Goal: Task Accomplishment & Management: Manage account settings

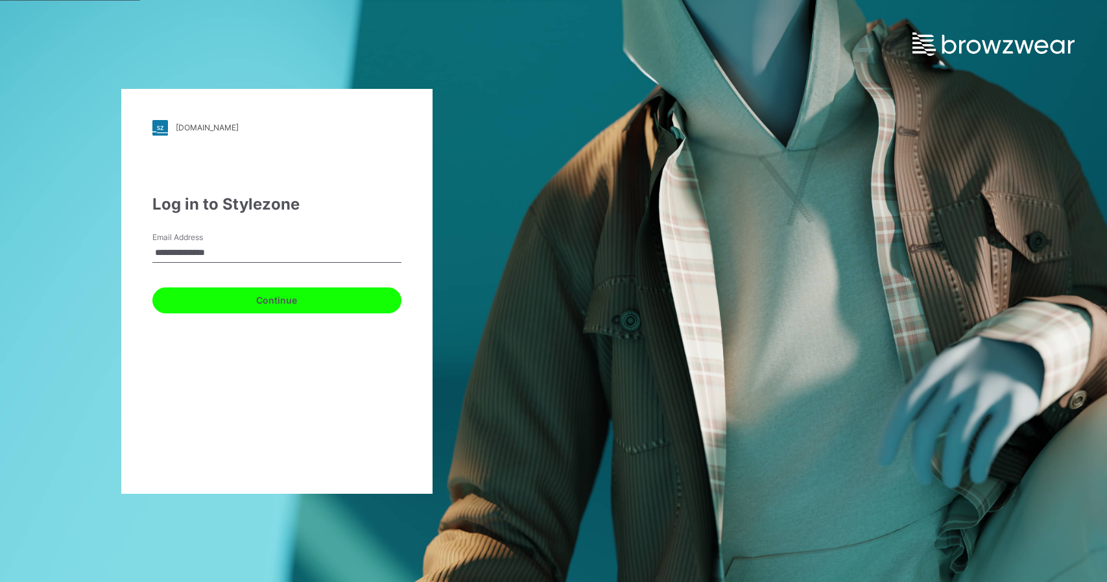
click at [181, 291] on button "Continue" at bounding box center [276, 300] width 249 height 26
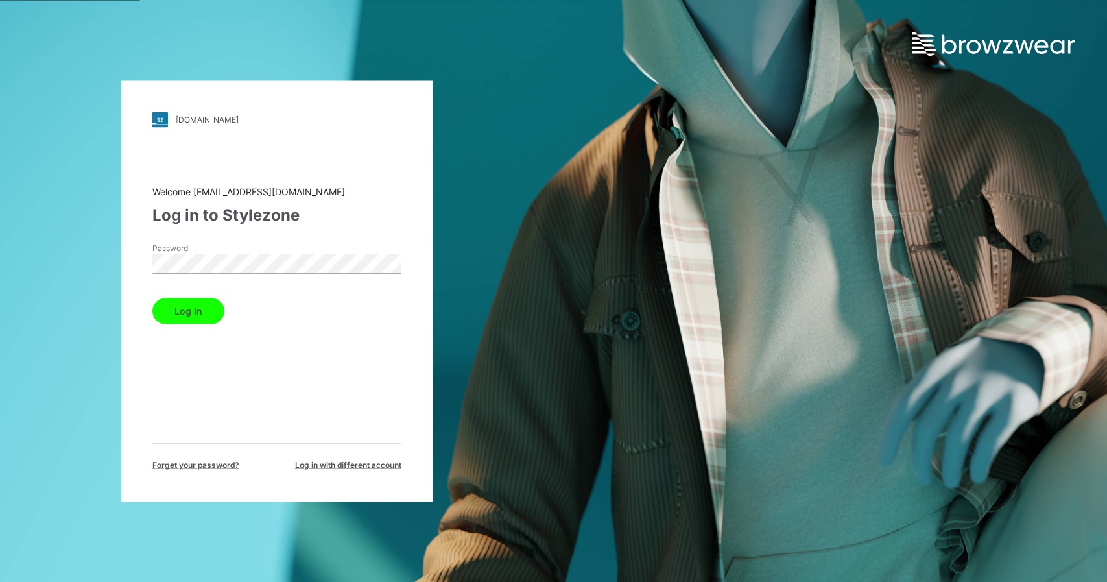
click at [152, 298] on button "Log in" at bounding box center [188, 311] width 72 height 26
click at [210, 309] on button "Log in" at bounding box center [188, 311] width 72 height 26
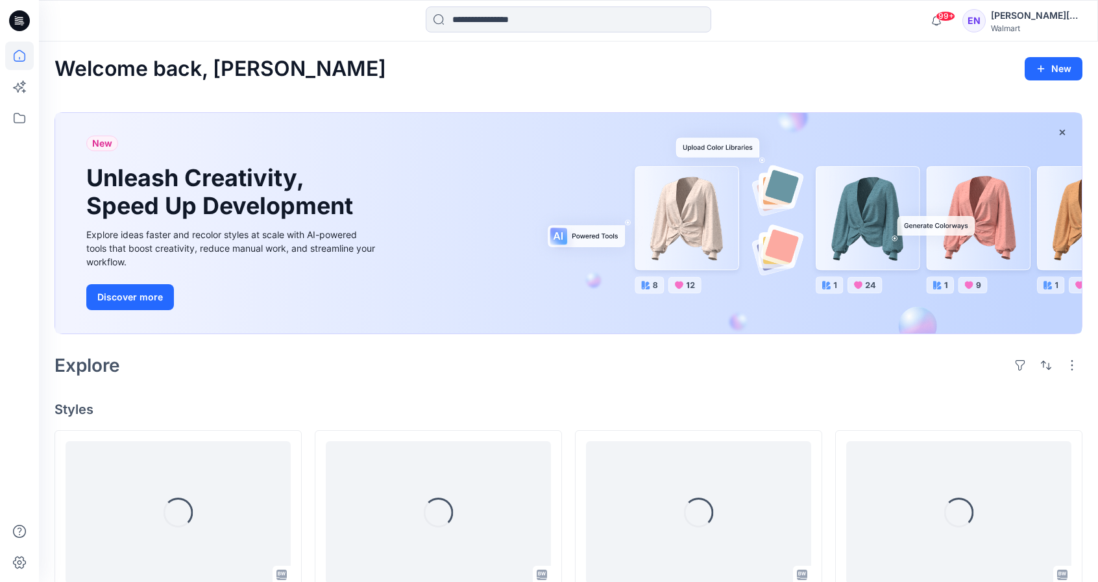
click at [1016, 22] on div "Emahnuyah Noel" at bounding box center [1036, 16] width 91 height 16
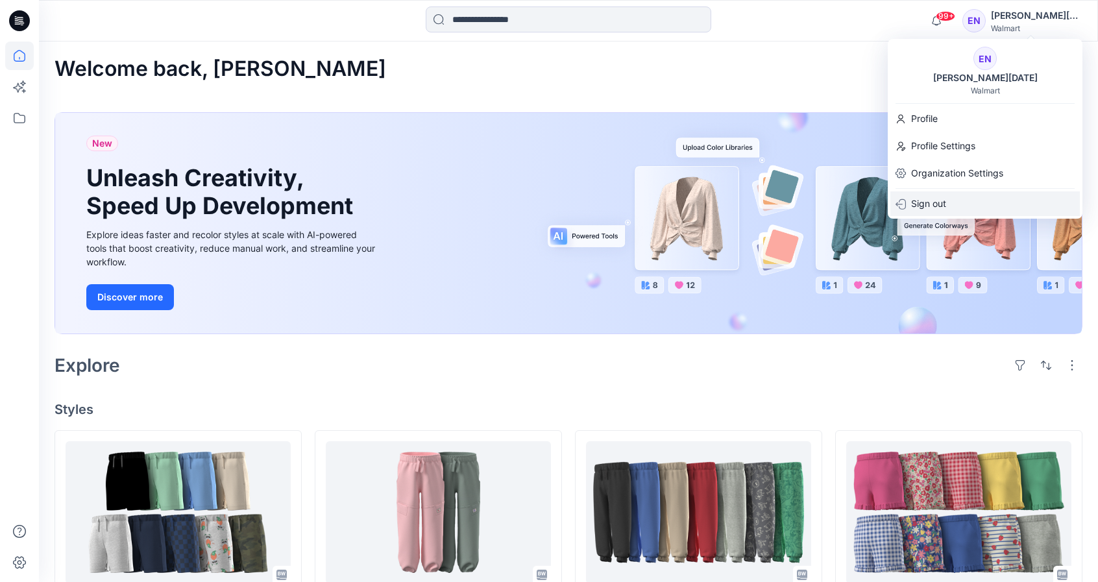
click at [927, 200] on p "Sign out" at bounding box center [928, 203] width 35 height 25
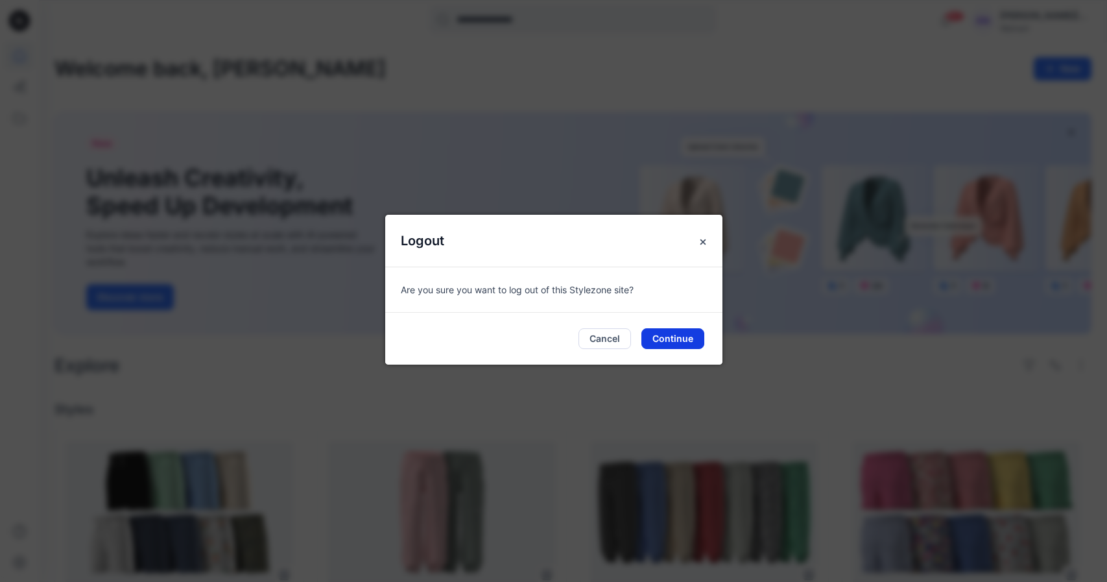
click at [675, 338] on button "Continue" at bounding box center [673, 338] width 63 height 21
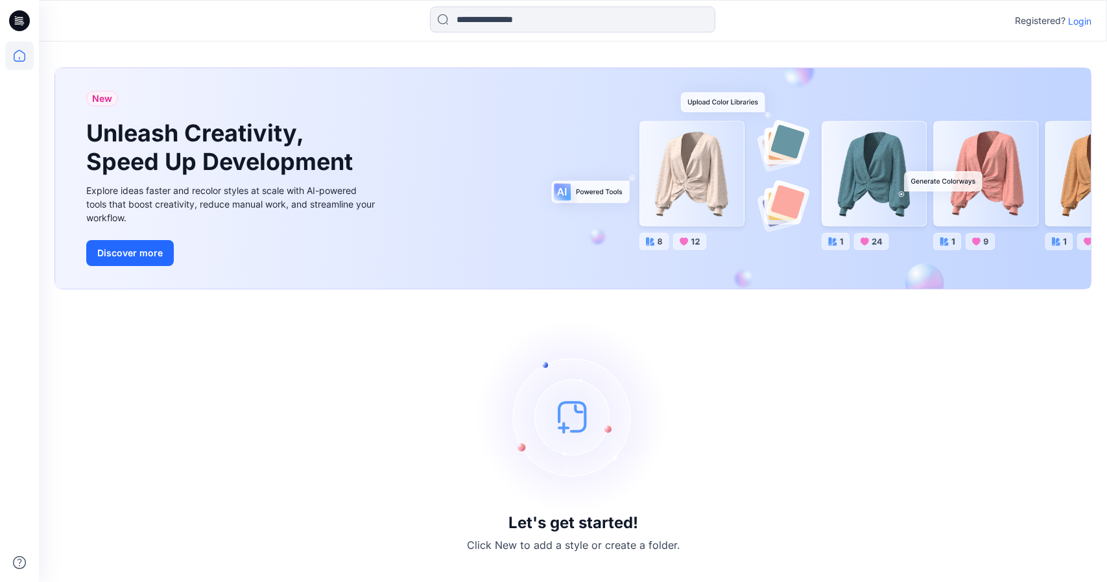
click at [1080, 23] on p "Login" at bounding box center [1079, 21] width 23 height 14
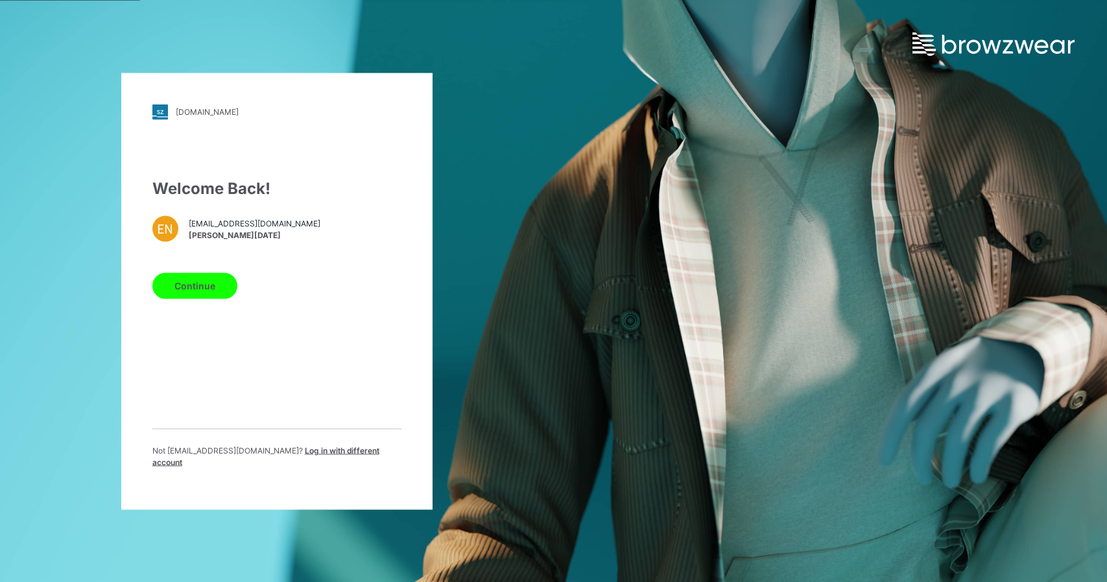
click at [200, 293] on button "Continue" at bounding box center [194, 285] width 85 height 26
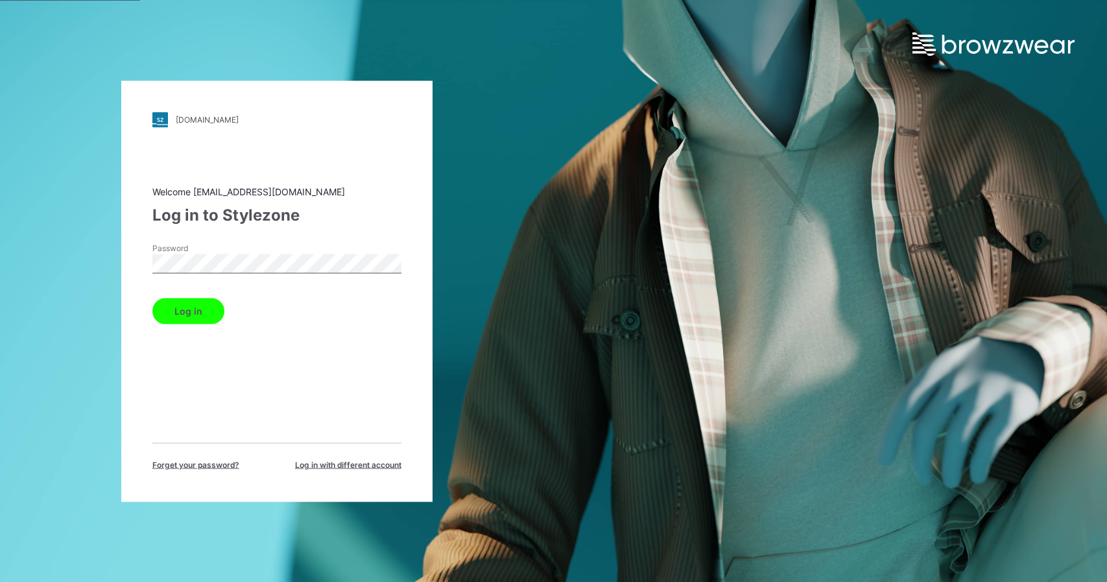
click at [152, 298] on button "Log in" at bounding box center [188, 311] width 72 height 26
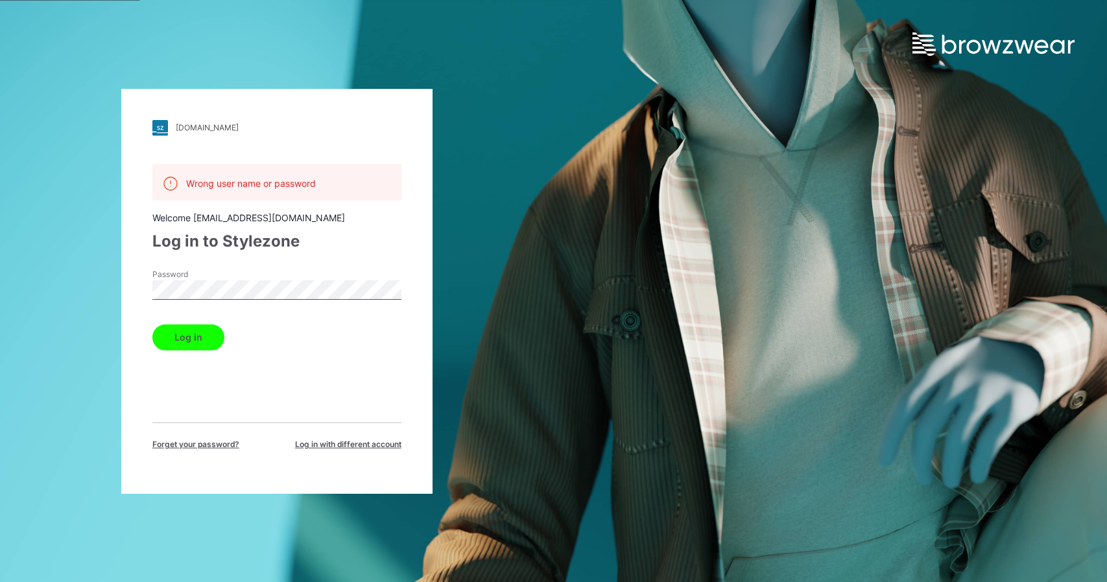
click at [309, 239] on div "Log in to Stylezone" at bounding box center [276, 241] width 249 height 23
click at [152, 324] on button "Log in" at bounding box center [188, 337] width 72 height 26
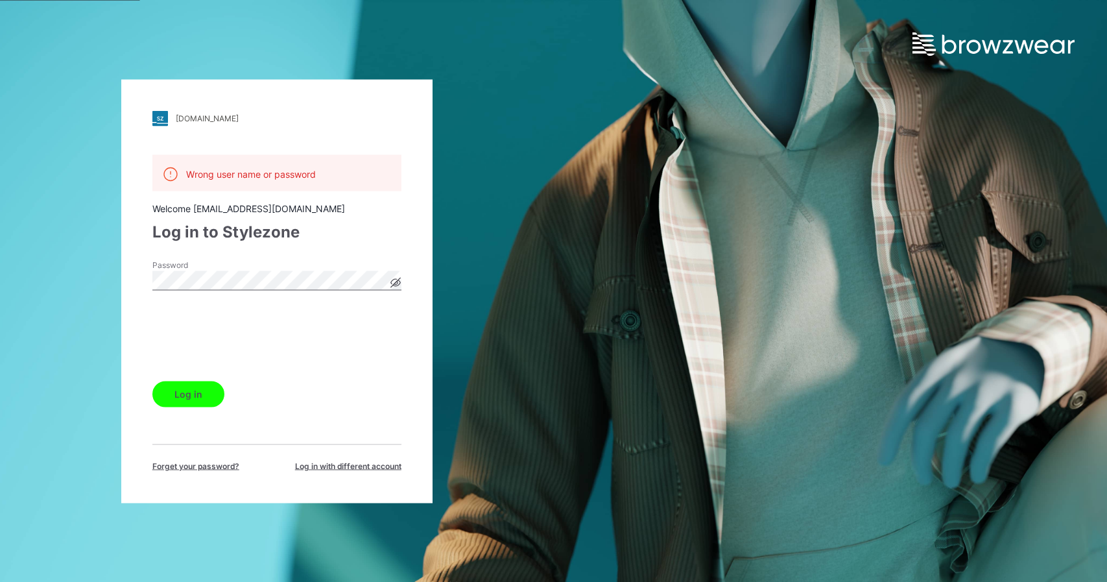
click at [187, 385] on button "Log in" at bounding box center [188, 394] width 72 height 26
click at [396, 285] on icon at bounding box center [396, 282] width 10 height 7
click at [152, 381] on button "Log in" at bounding box center [188, 394] width 72 height 26
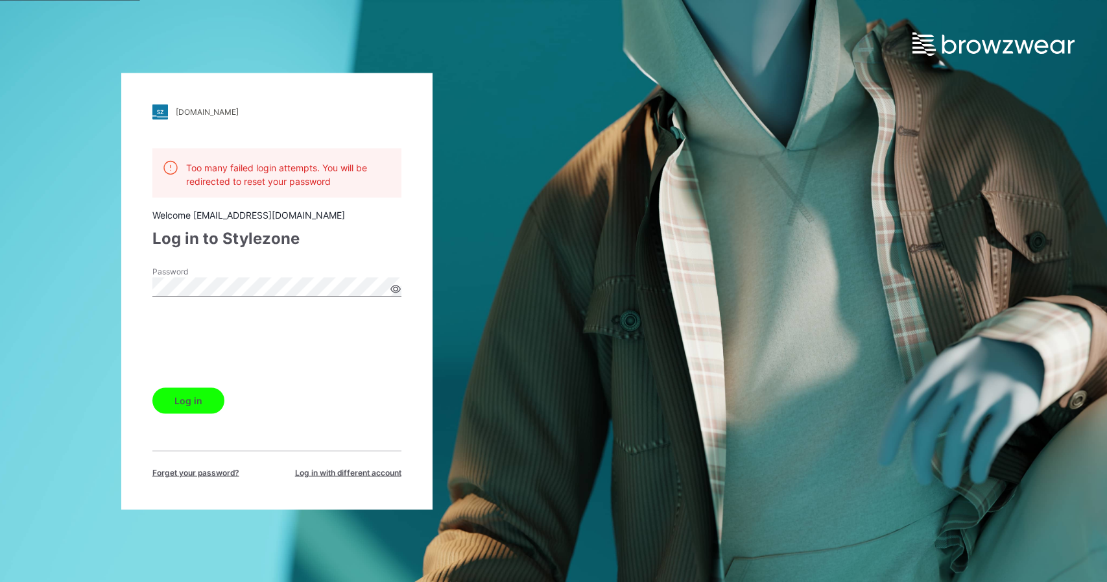
click at [219, 468] on span "Forget your password?" at bounding box center [195, 472] width 87 height 12
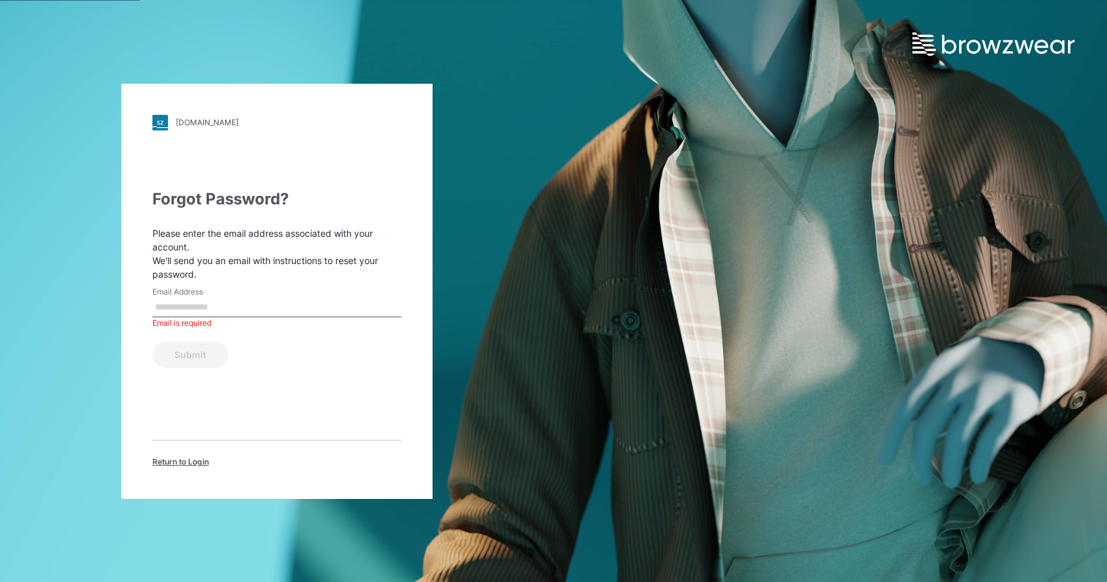
click at [232, 301] on input "Email Address" at bounding box center [276, 307] width 249 height 19
click at [199, 310] on input "**********" at bounding box center [276, 307] width 249 height 19
type input "**********"
click at [152, 342] on button "Submit" at bounding box center [190, 355] width 76 height 26
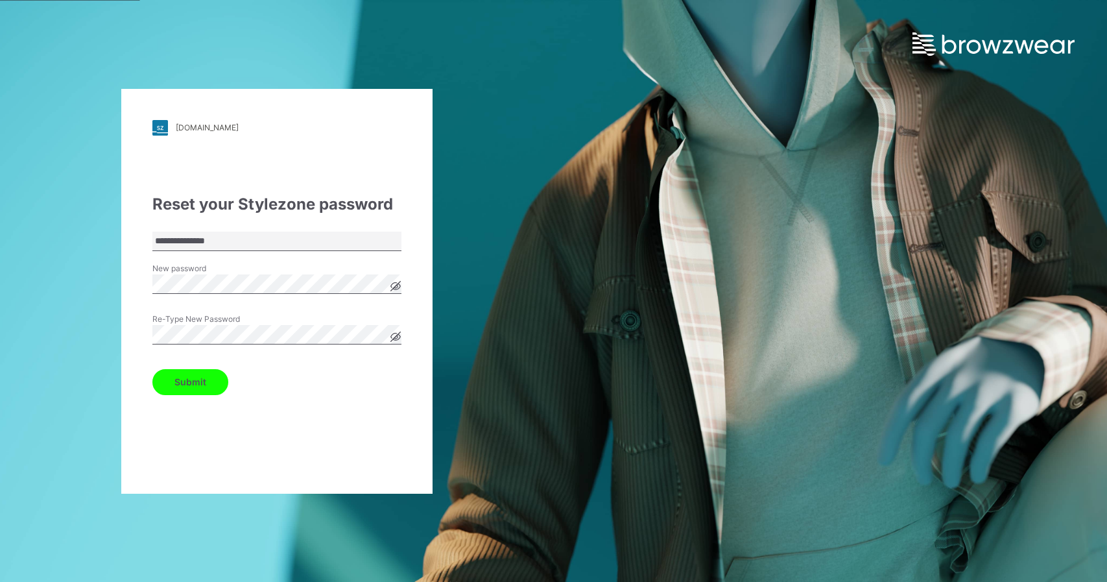
click at [166, 376] on button "Submit" at bounding box center [190, 382] width 76 height 26
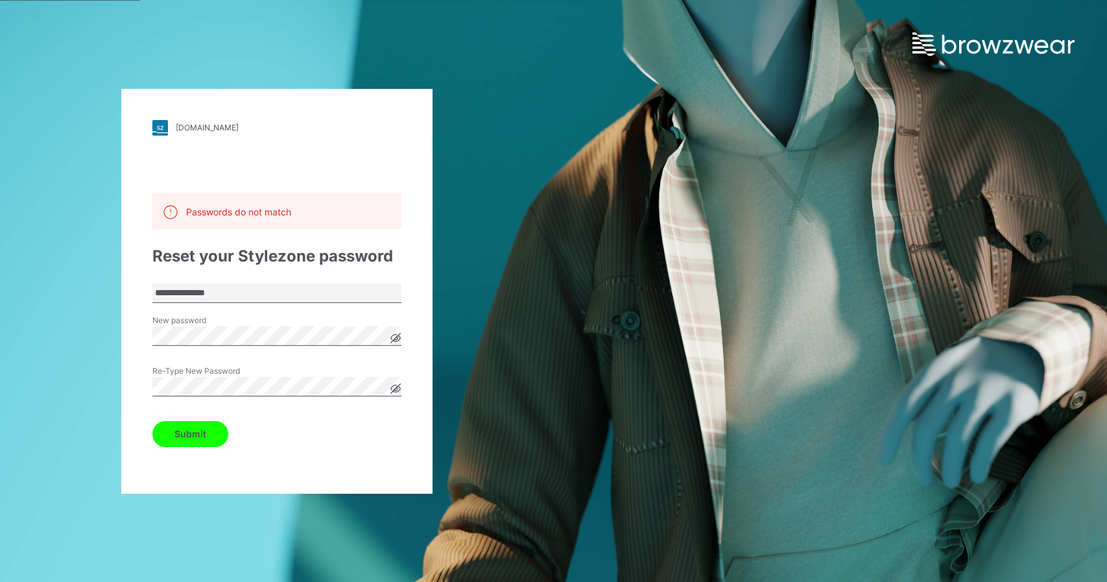
click at [398, 335] on icon at bounding box center [396, 338] width 10 height 10
click at [392, 389] on icon at bounding box center [396, 388] width 10 height 10
click at [200, 435] on button "Submit" at bounding box center [190, 434] width 76 height 26
click at [198, 441] on button "Submit" at bounding box center [190, 434] width 76 height 26
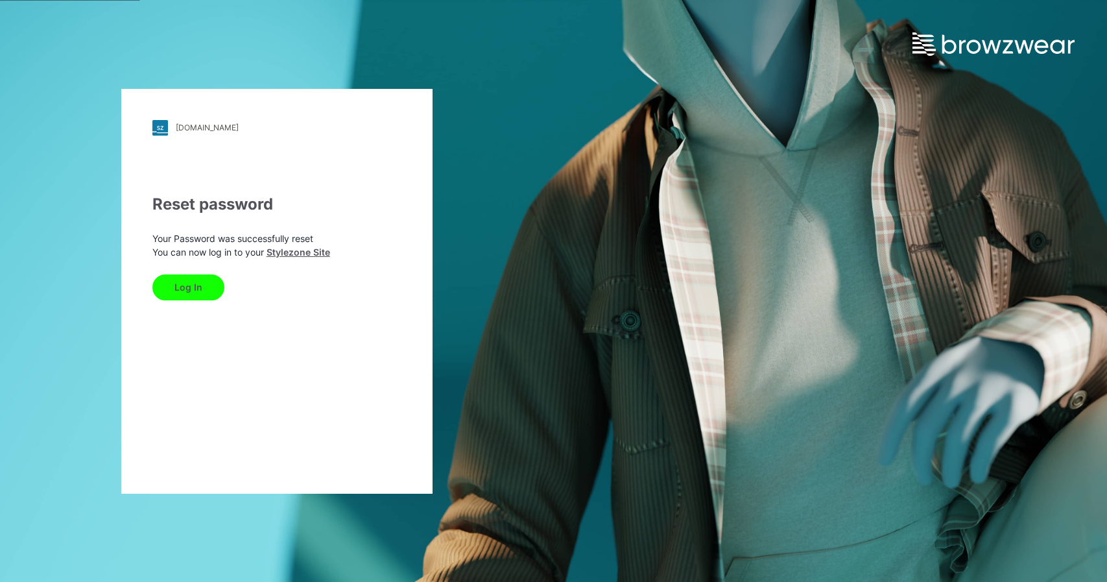
click at [211, 289] on button "Log In" at bounding box center [188, 287] width 72 height 26
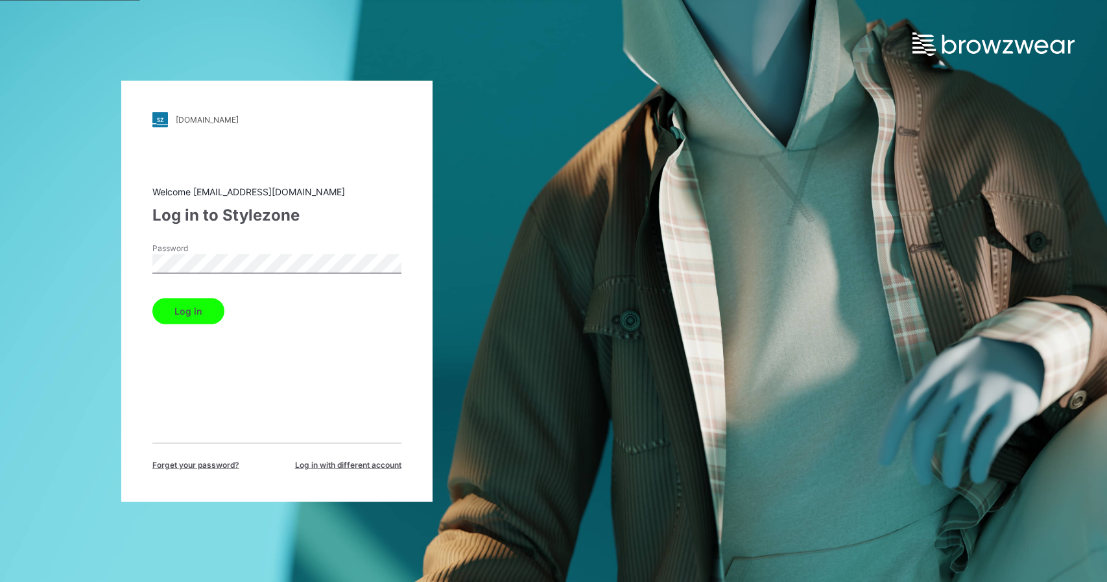
click at [152, 298] on button "Log in" at bounding box center [188, 311] width 72 height 26
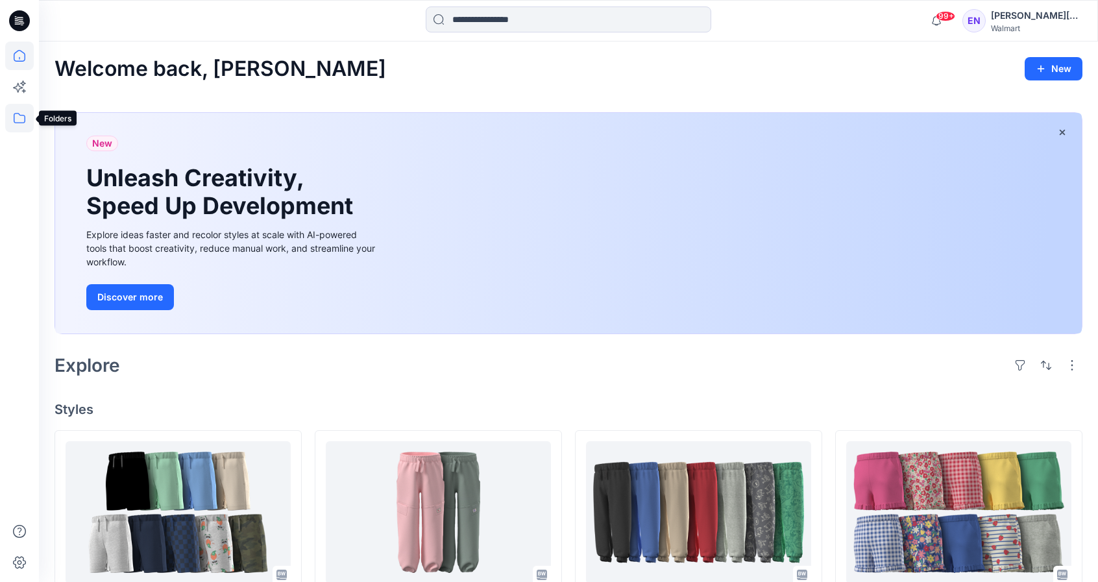
click at [24, 121] on icon at bounding box center [20, 118] width 12 height 10
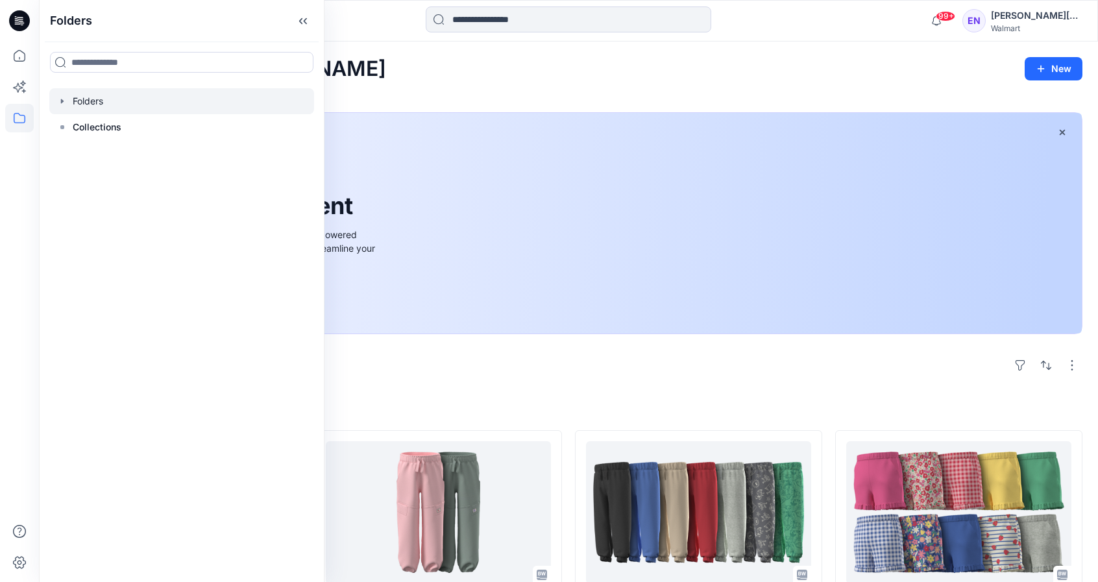
click at [107, 99] on div at bounding box center [181, 101] width 265 height 26
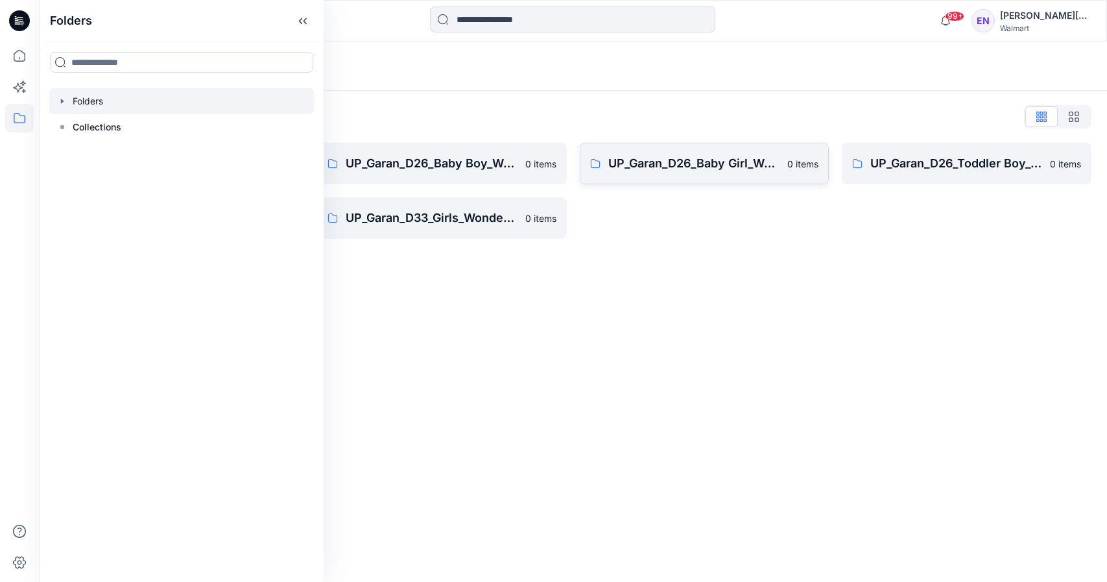
click at [786, 158] on link "UP_Garan_D26_Baby Girl_Wonder Nation 0 items" at bounding box center [705, 164] width 250 height 42
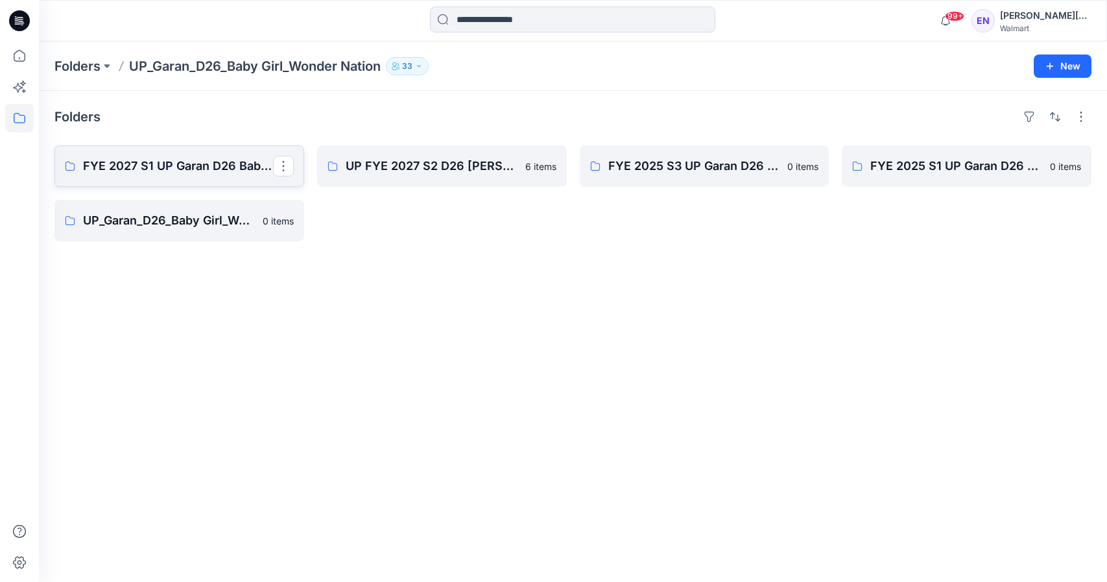
click at [219, 164] on p "FYE 2027 S1 UP Garan D26 Baby Girl" at bounding box center [178, 166] width 190 height 18
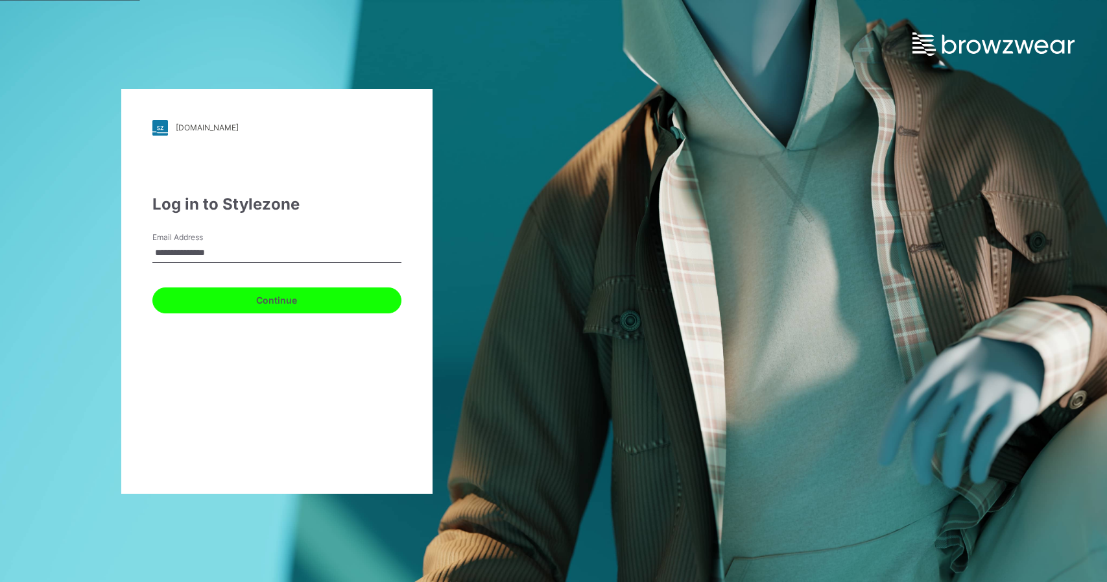
drag, startPoint x: 172, startPoint y: 297, endPoint x: 241, endPoint y: 305, distance: 69.2
click at [172, 297] on button "Continue" at bounding box center [276, 300] width 249 height 26
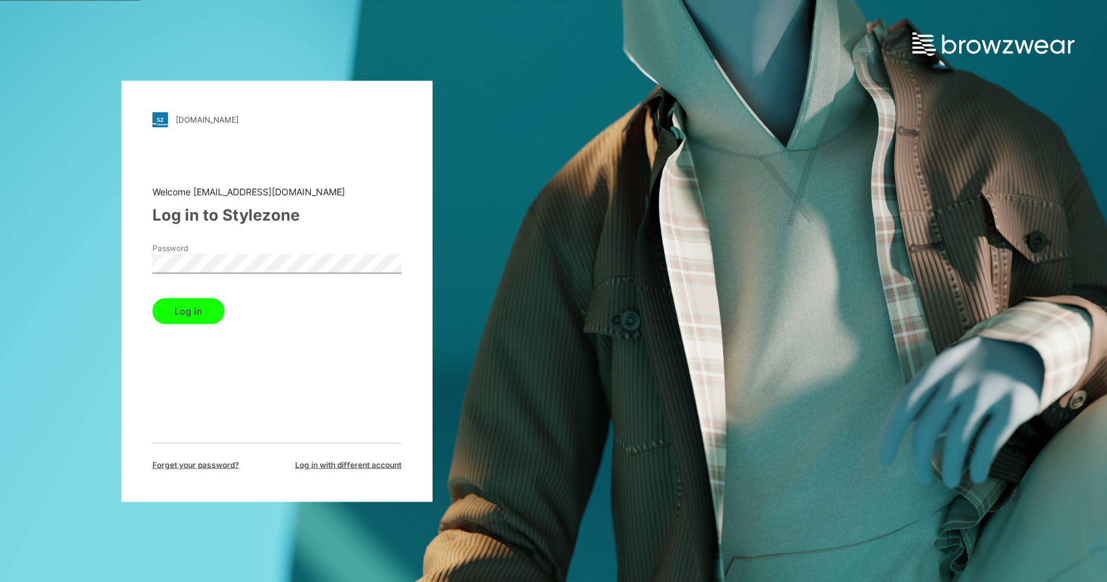
click at [152, 298] on button "Log in" at bounding box center [188, 311] width 72 height 26
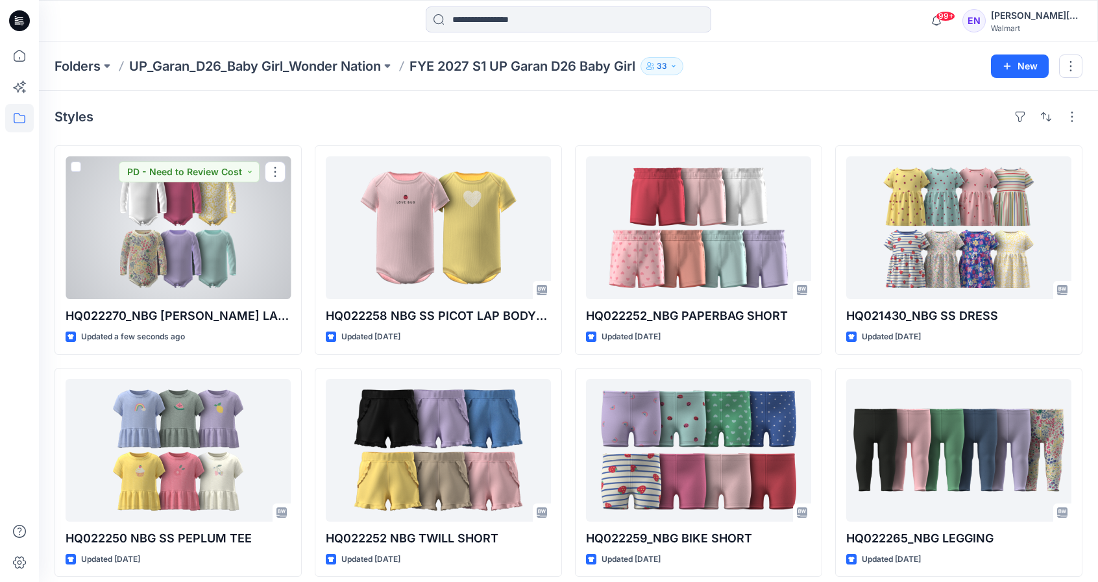
drag, startPoint x: 159, startPoint y: 219, endPoint x: 149, endPoint y: 245, distance: 28.5
click at [159, 219] on div at bounding box center [178, 227] width 225 height 143
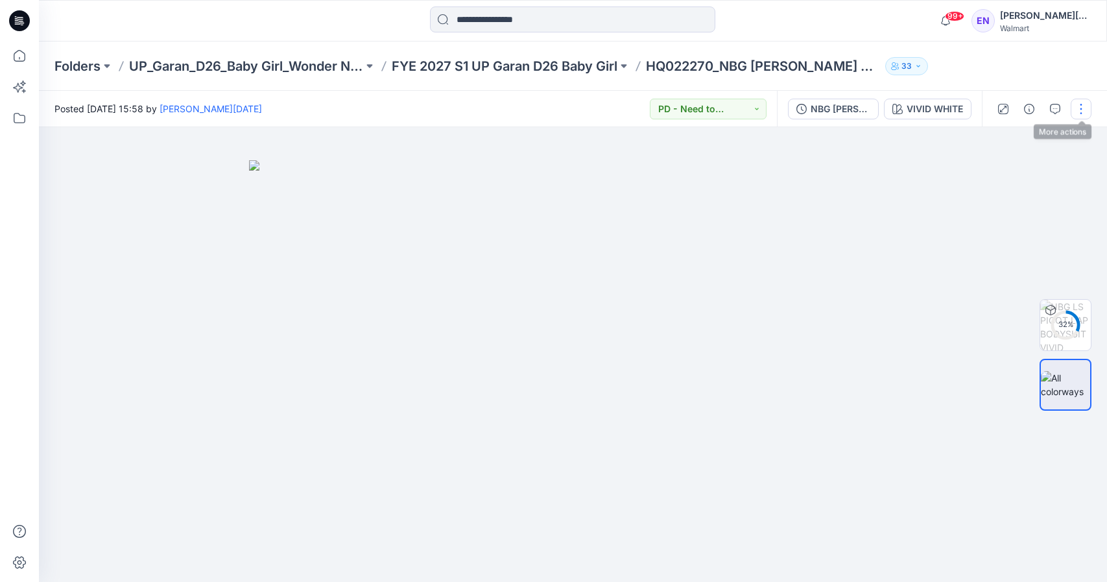
click at [1077, 106] on button "button" at bounding box center [1081, 109] width 21 height 21
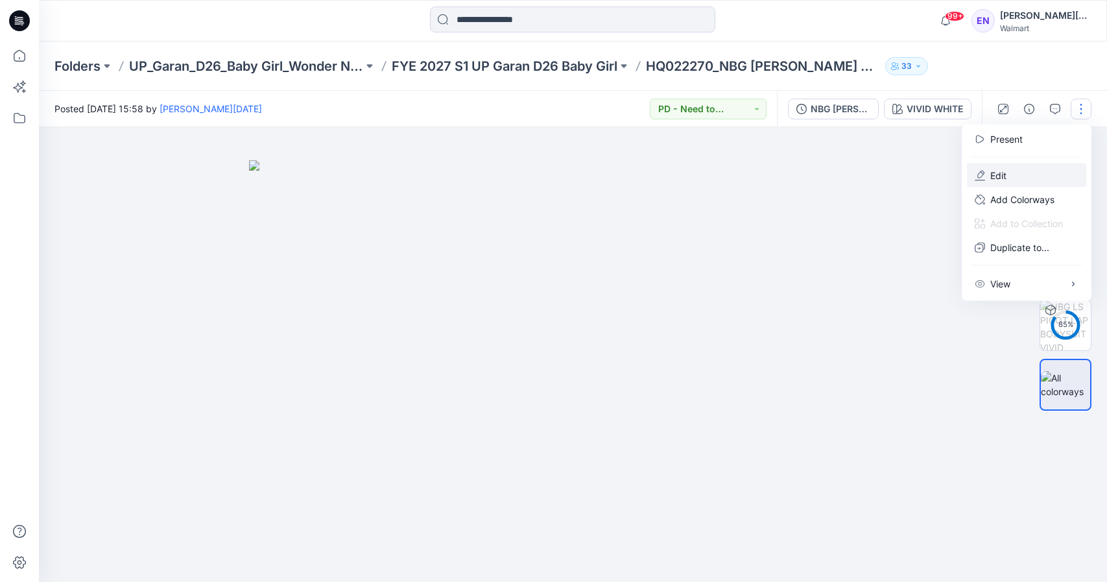
click at [1034, 174] on button "Edit" at bounding box center [1026, 175] width 119 height 24
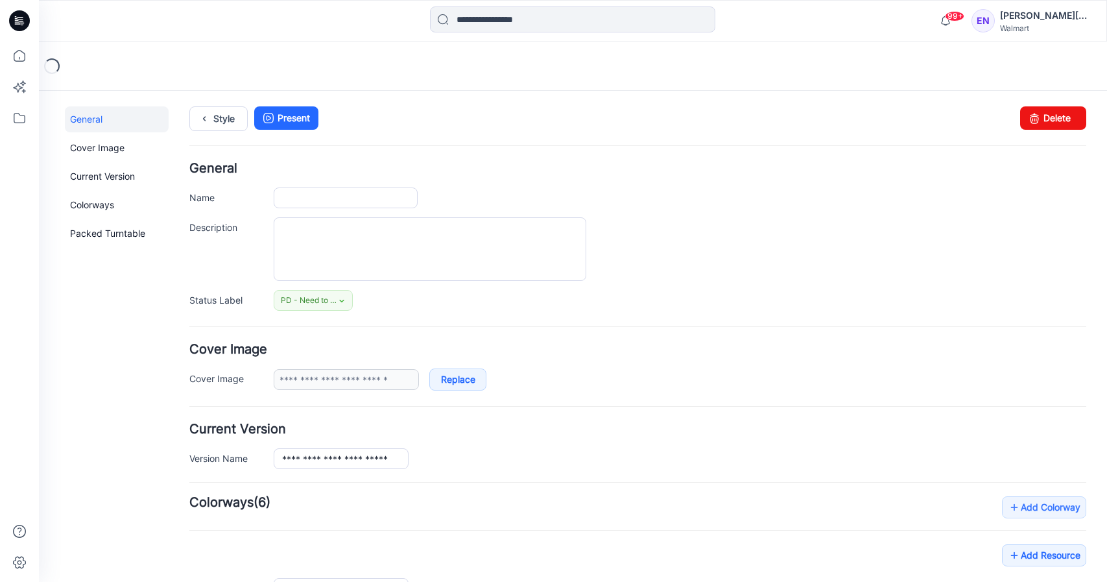
type input "**********"
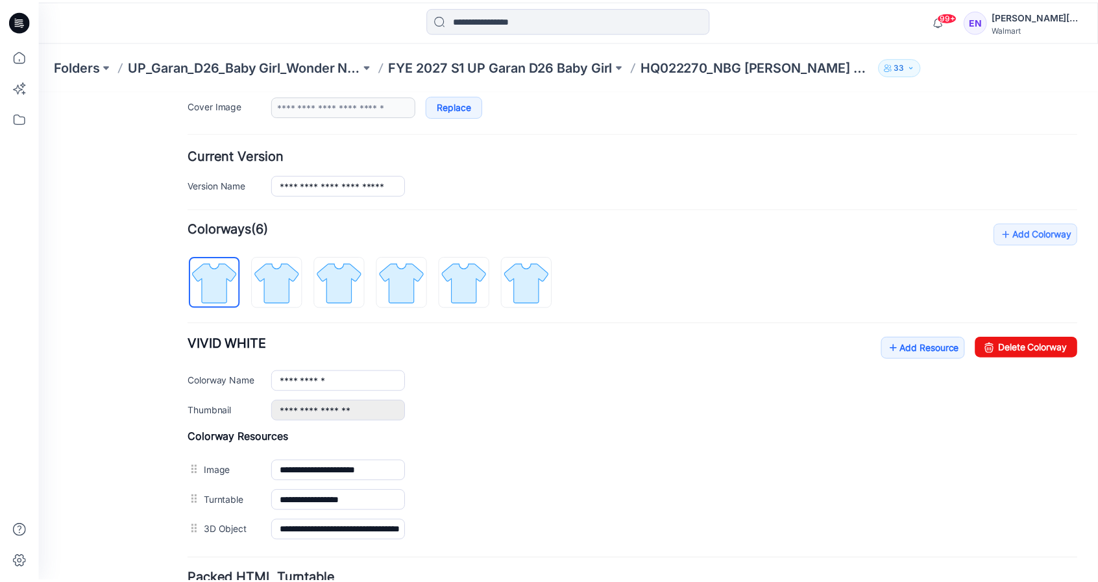
scroll to position [387, 0]
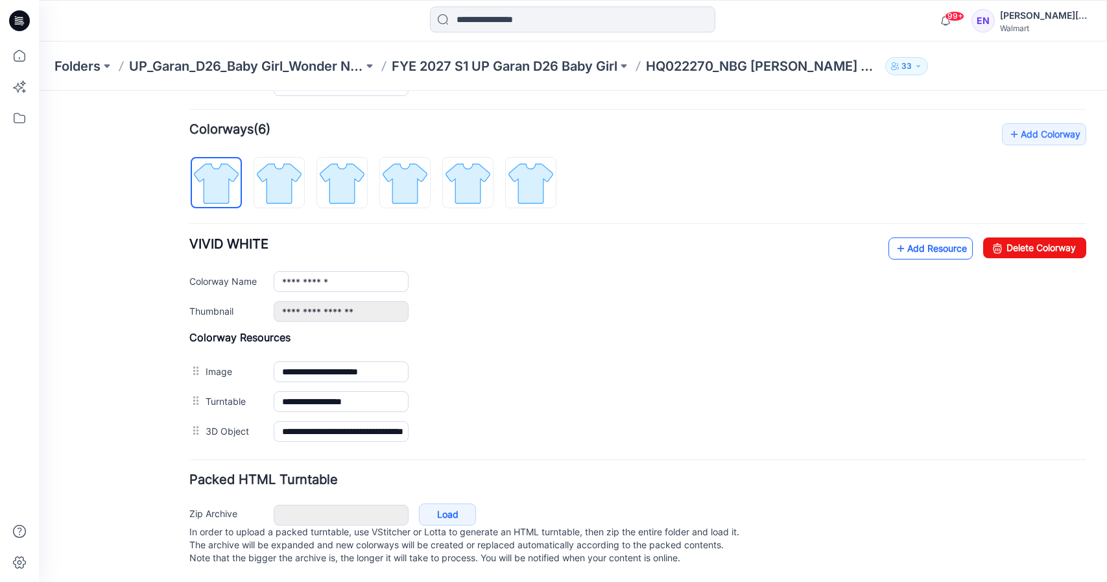
click at [900, 237] on link "Add Resource" at bounding box center [931, 248] width 84 height 22
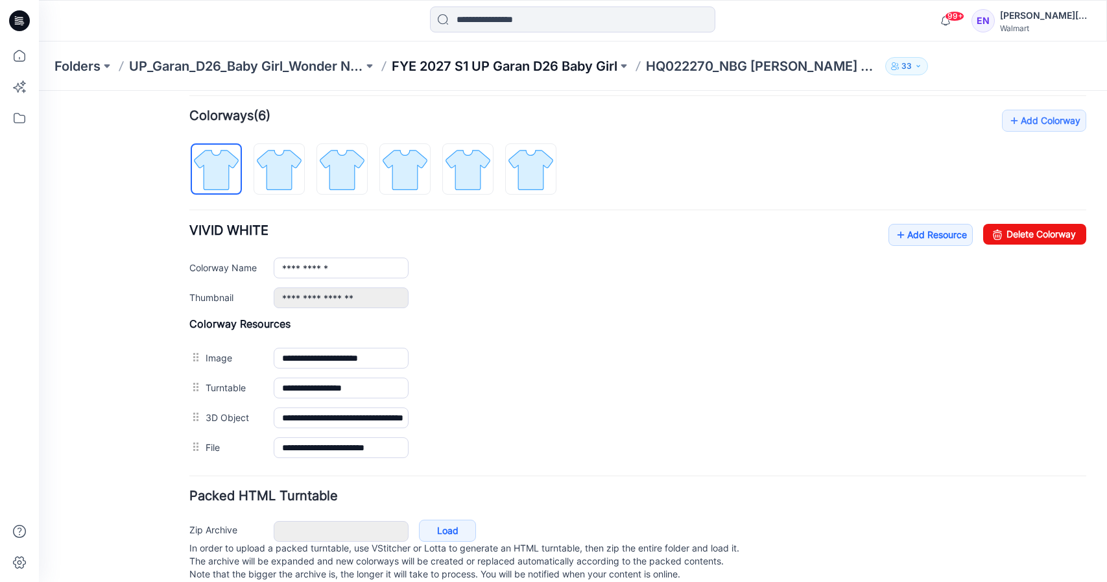
click at [488, 62] on p "FYE 2027 S1 UP Garan D26 Baby Girl" at bounding box center [505, 66] width 226 height 18
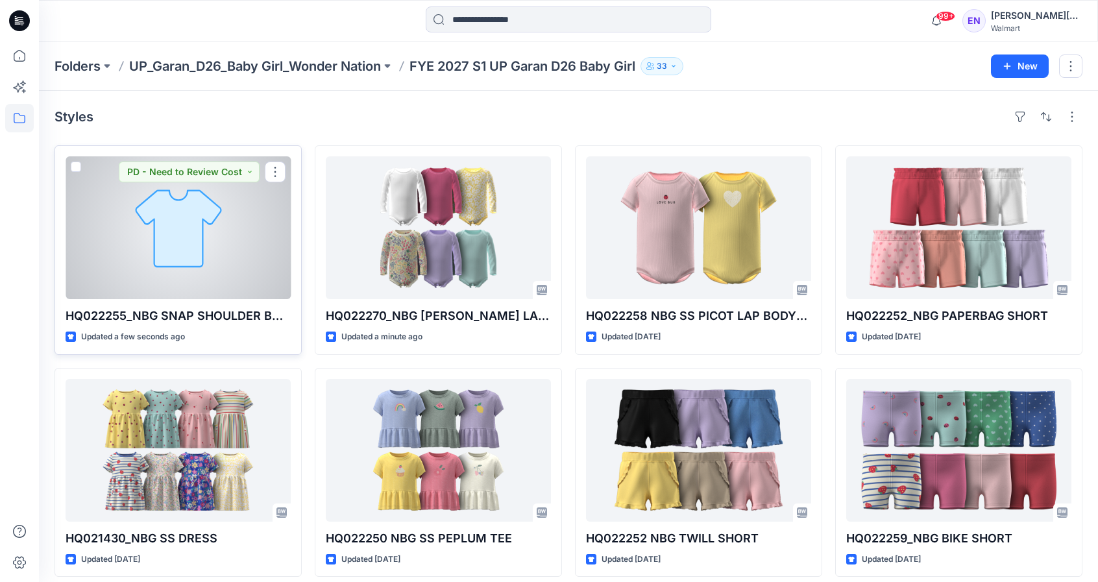
click at [234, 241] on div at bounding box center [178, 227] width 225 height 143
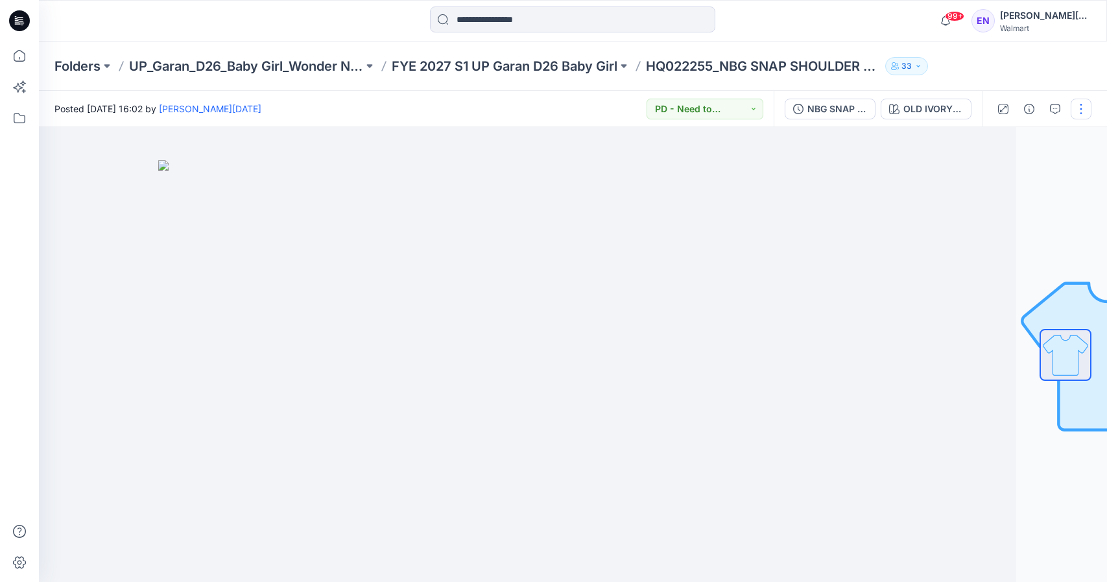
click at [1079, 99] on button "button" at bounding box center [1081, 109] width 21 height 21
click at [1029, 171] on button "Edit" at bounding box center [1026, 175] width 119 height 24
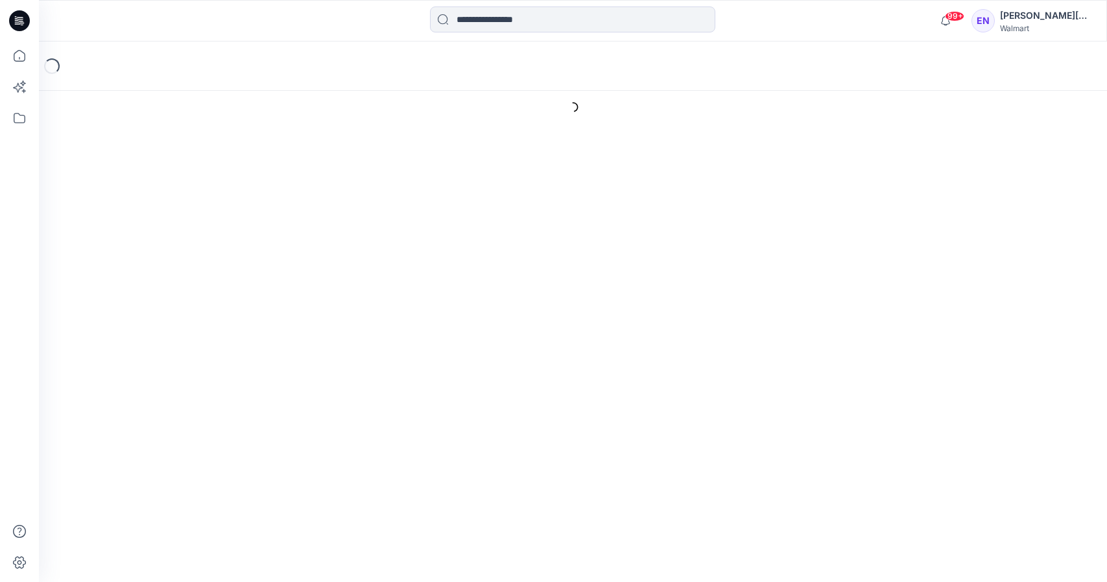
type input "**********"
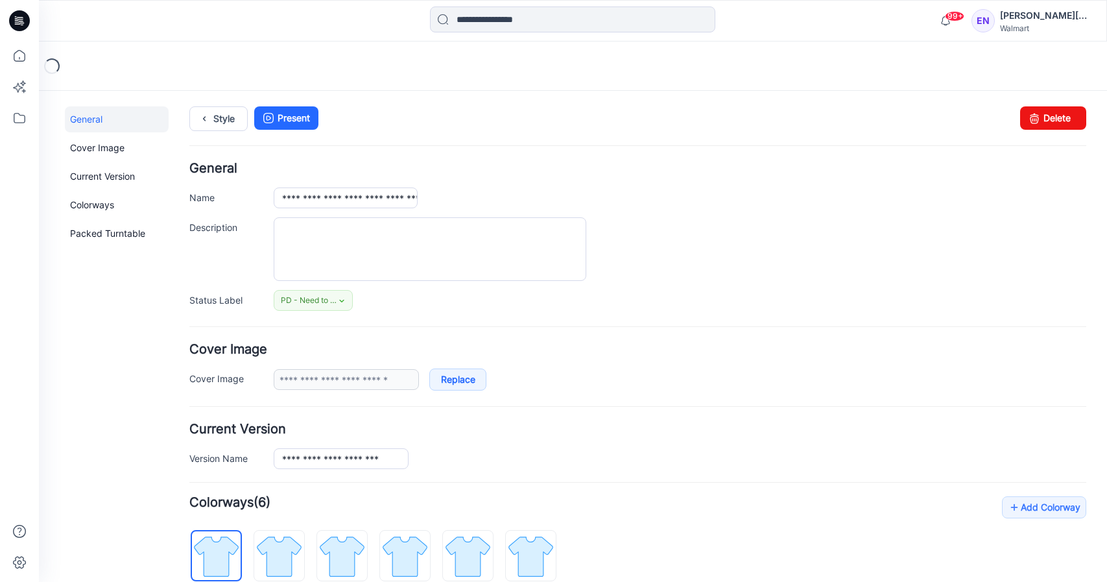
scroll to position [262, 0]
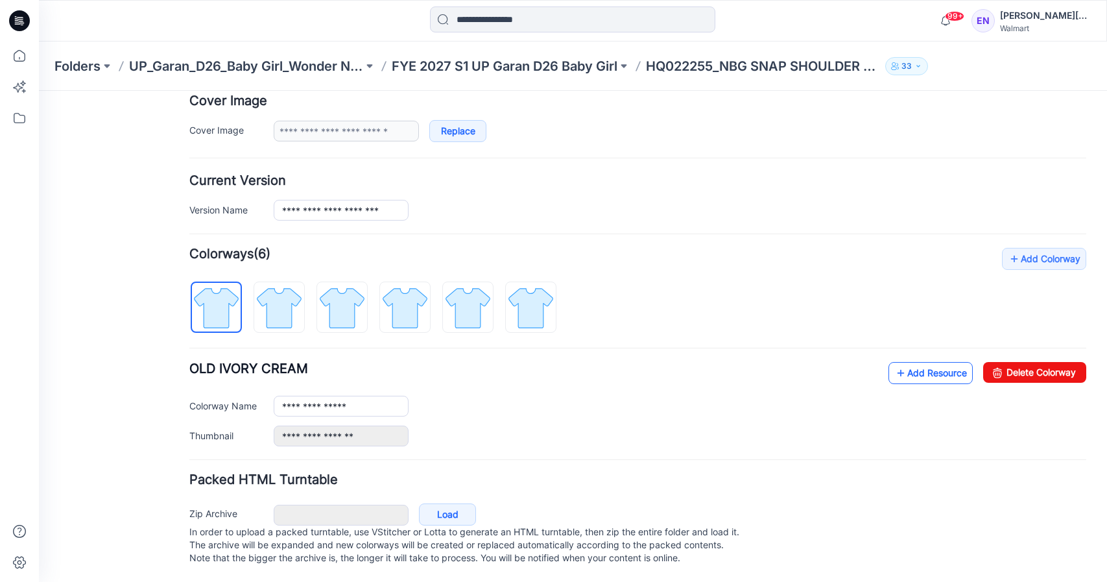
click at [926, 362] on link "Add Resource" at bounding box center [931, 373] width 84 height 22
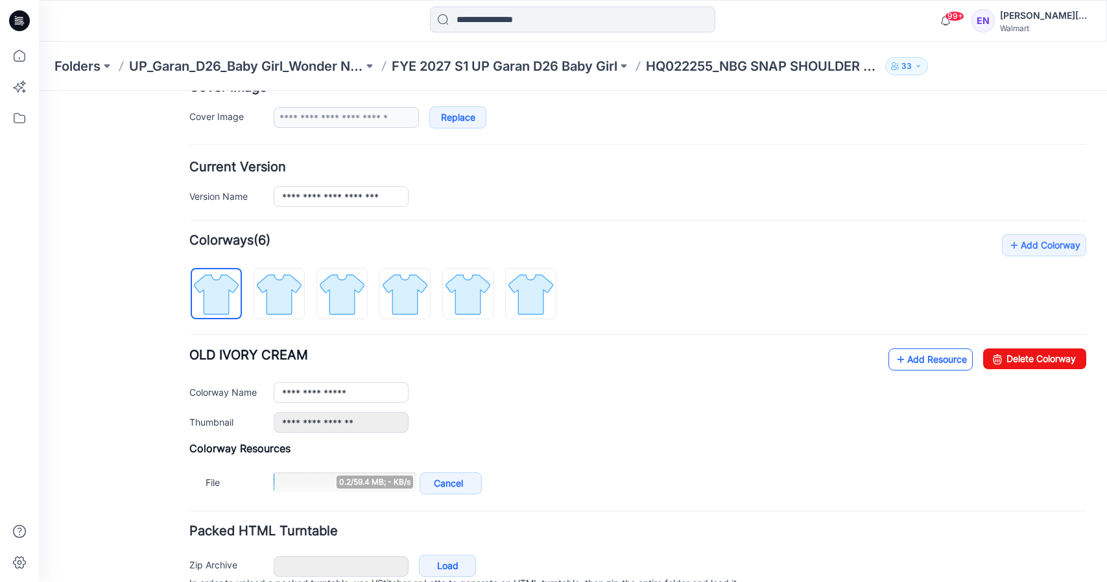
click at [917, 364] on link "Add Resource" at bounding box center [931, 359] width 84 height 22
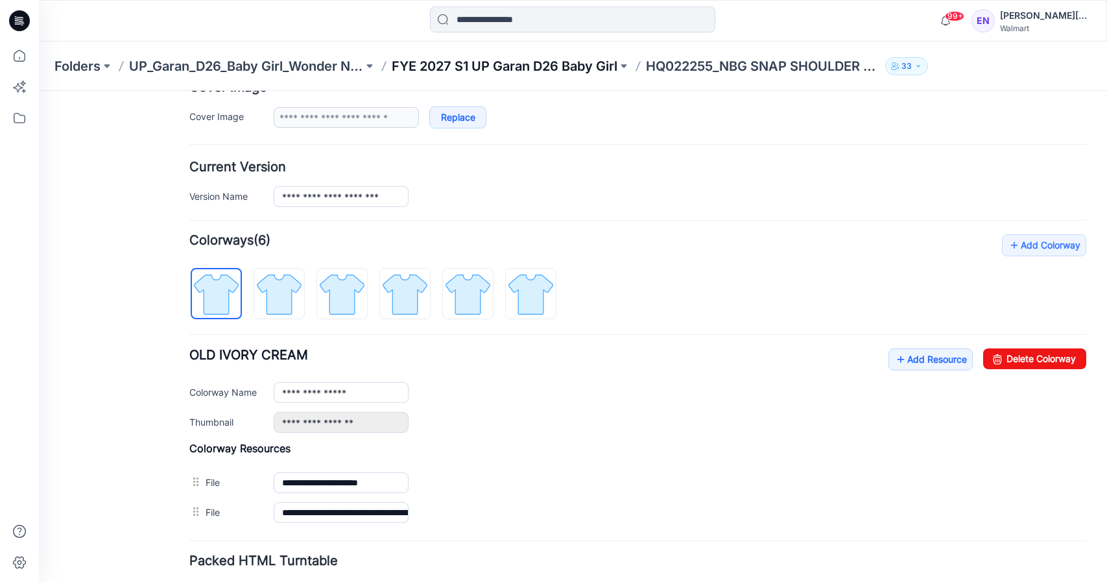
click at [497, 61] on p "FYE 2027 S1 UP Garan D26 Baby Girl" at bounding box center [505, 66] width 226 height 18
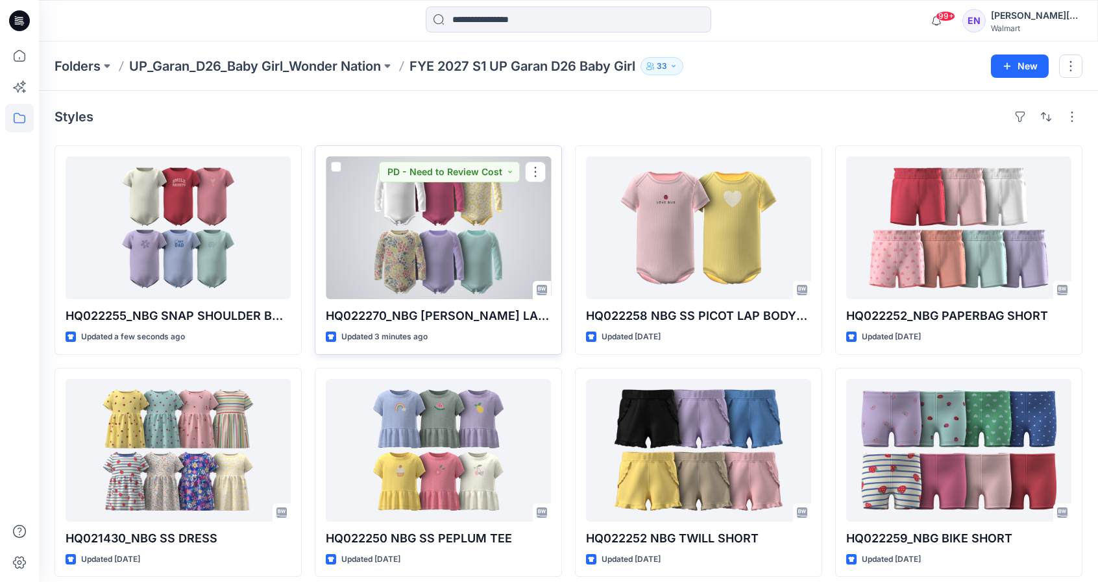
click at [460, 280] on div at bounding box center [438, 227] width 225 height 143
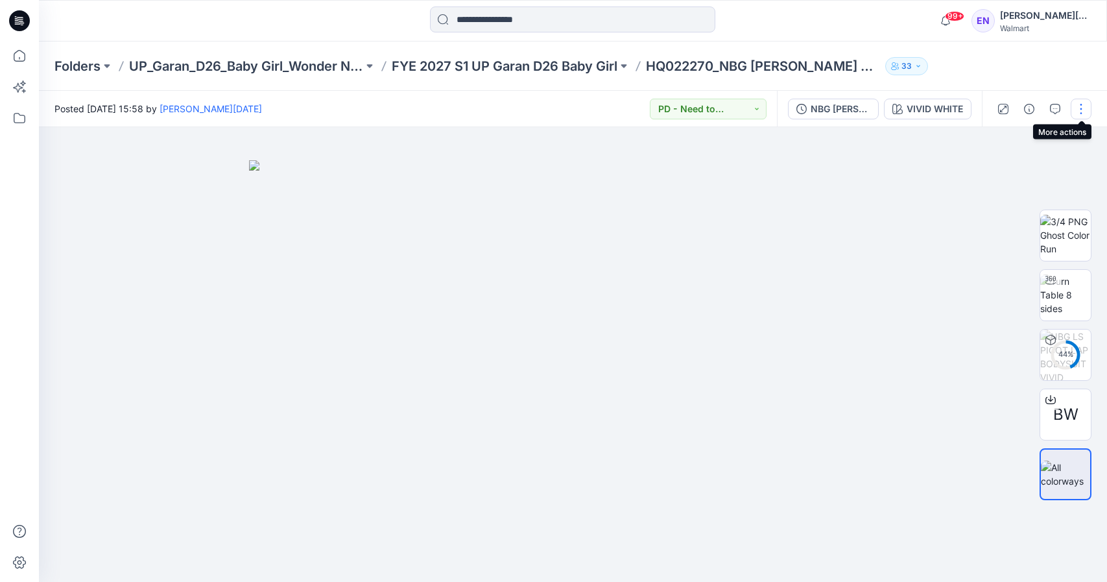
click at [1085, 108] on button "button" at bounding box center [1081, 109] width 21 height 21
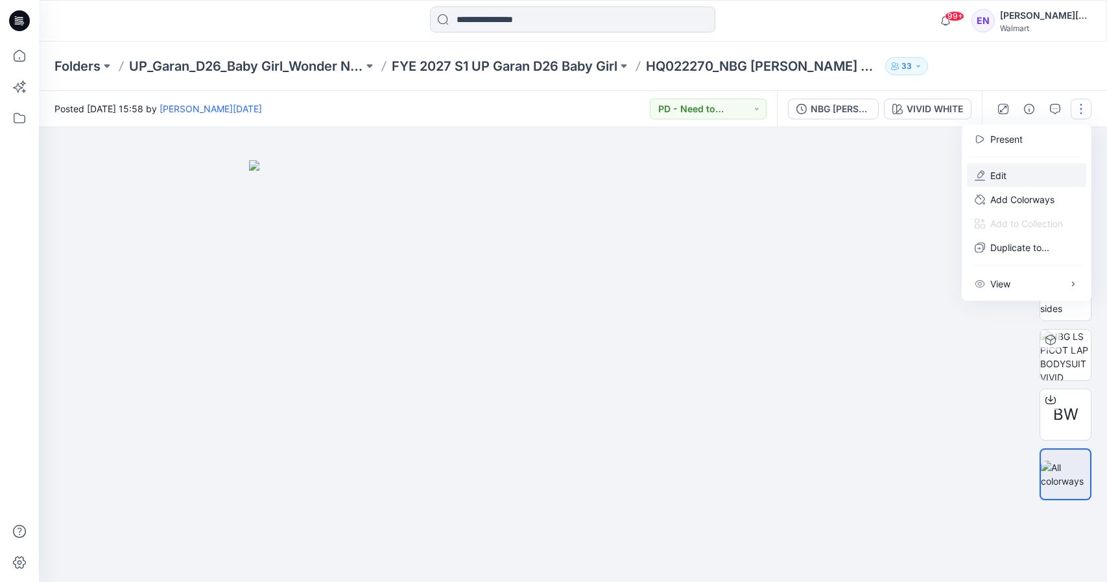
click at [1009, 176] on button "Edit" at bounding box center [1026, 175] width 119 height 24
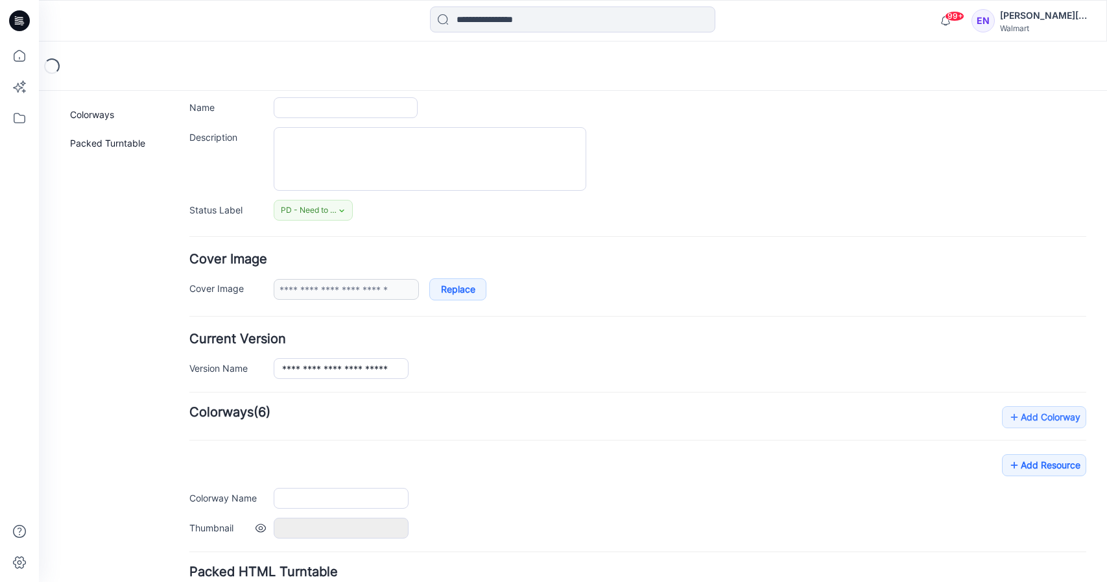
scroll to position [195, 0]
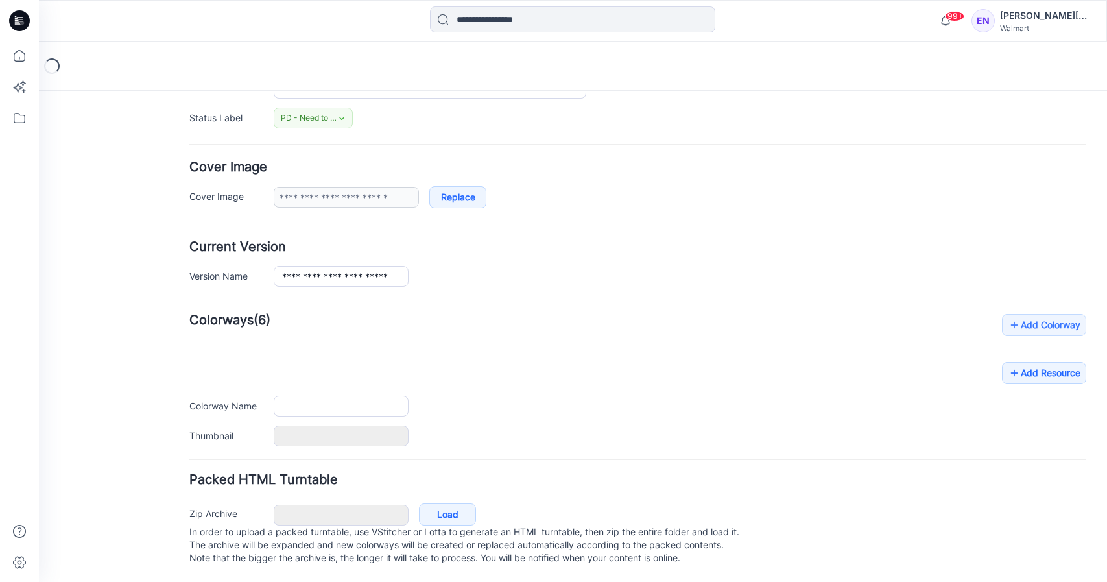
type input "**********"
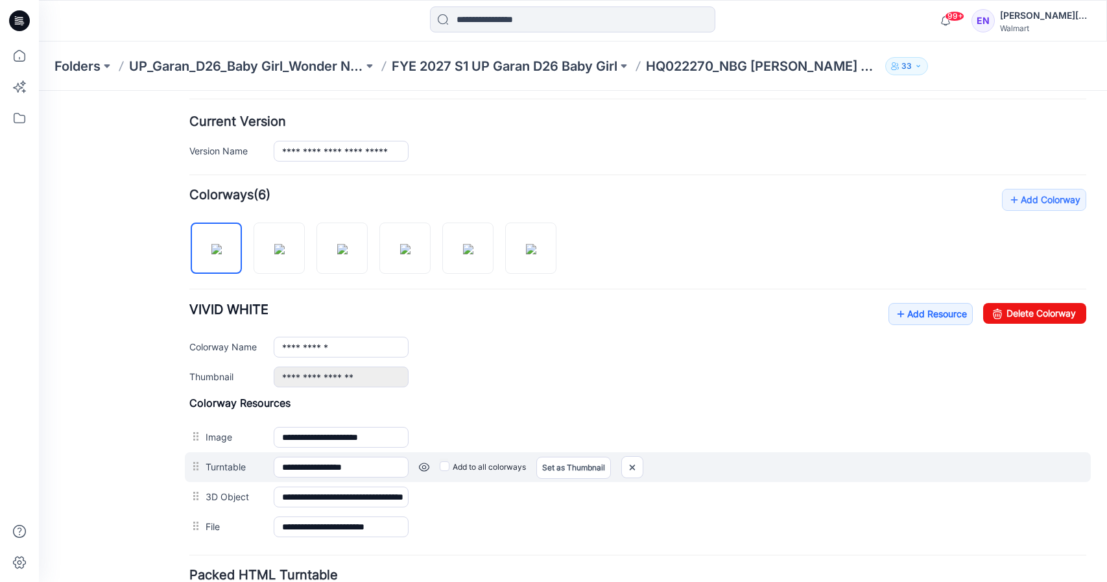
scroll to position [416, 0]
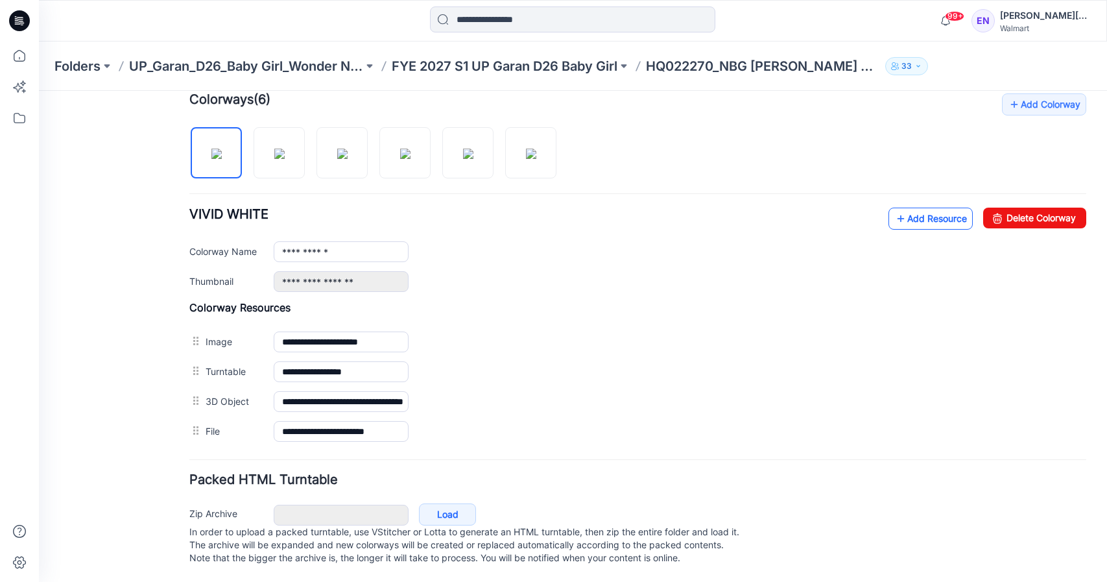
click at [920, 208] on link "Add Resource" at bounding box center [931, 219] width 84 height 22
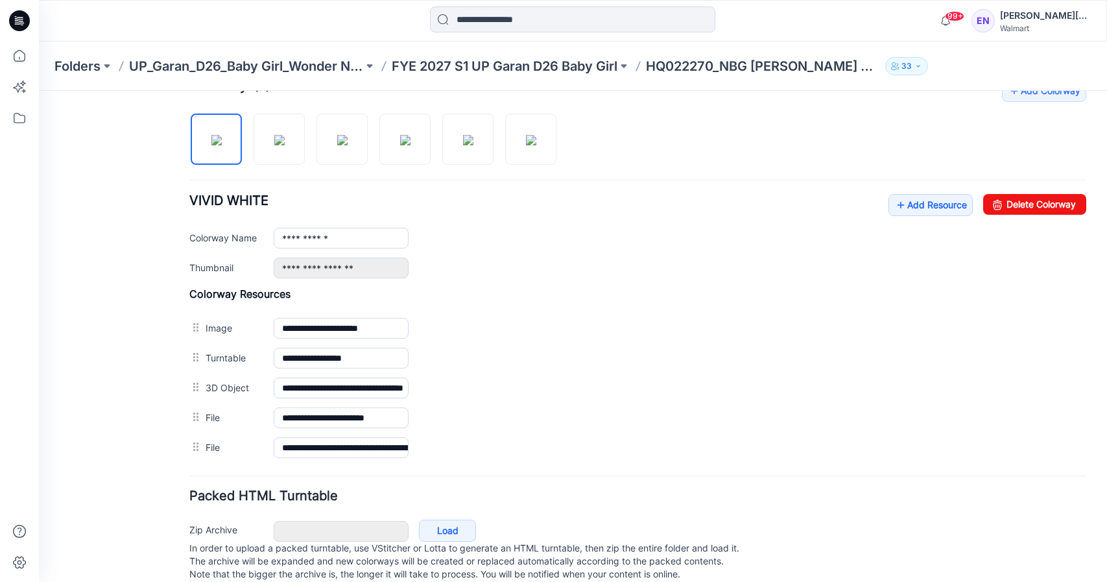
click at [546, 60] on p "FYE 2027 S1 UP Garan D26 Baby Girl" at bounding box center [505, 66] width 226 height 18
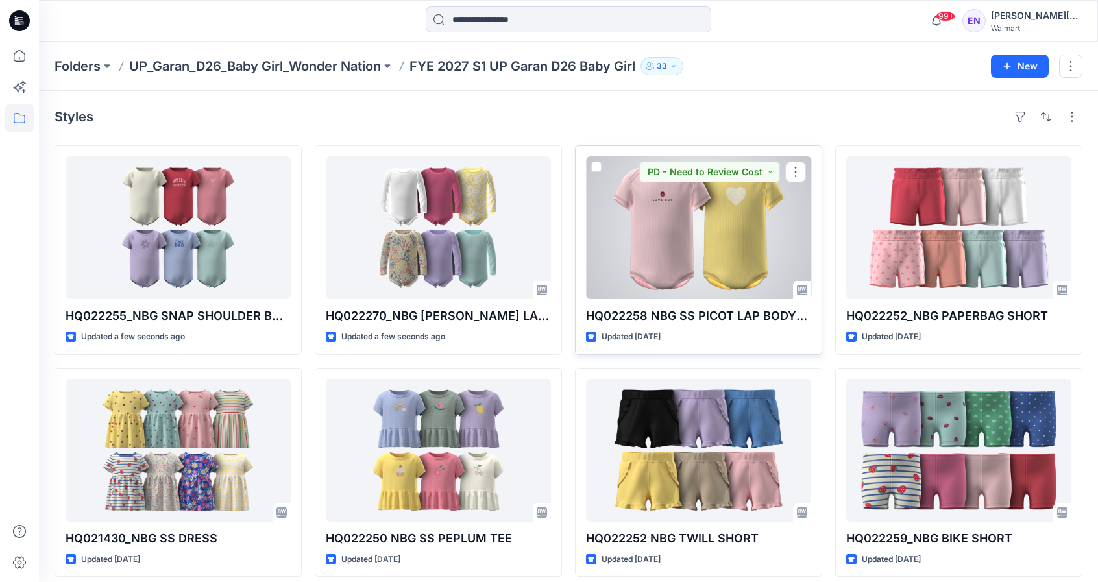
click at [729, 248] on div at bounding box center [698, 227] width 225 height 143
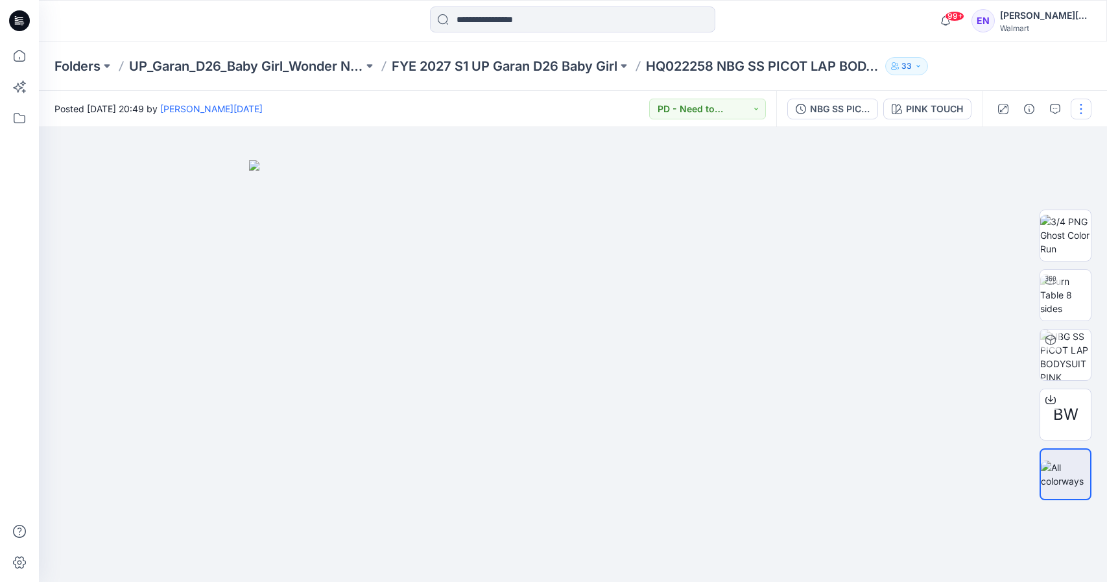
drag, startPoint x: 1085, startPoint y: 105, endPoint x: 1089, endPoint y: 113, distance: 8.7
click at [1085, 105] on button "button" at bounding box center [1081, 109] width 21 height 21
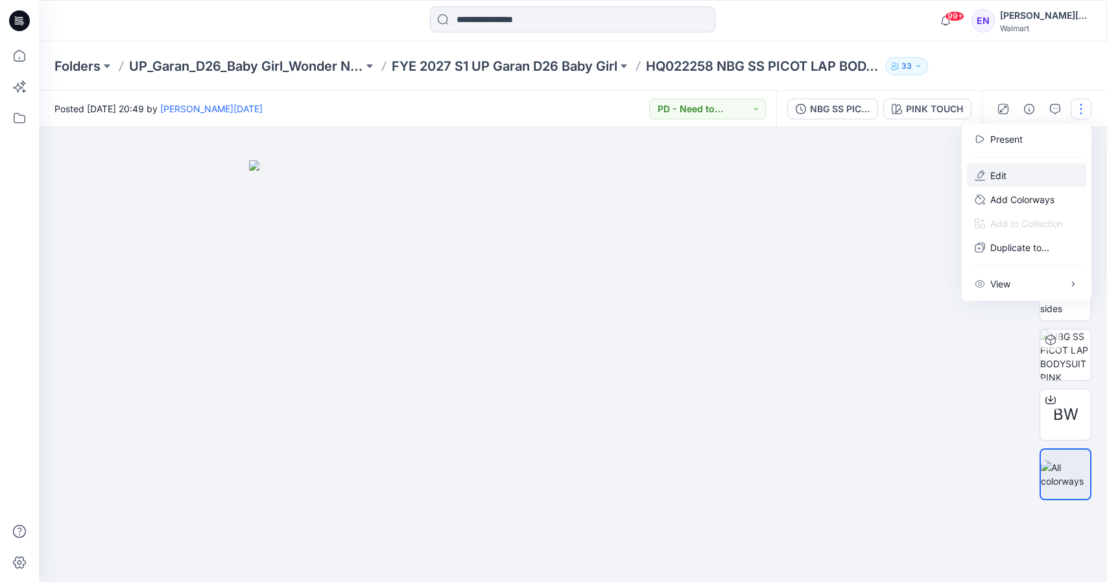
click at [1055, 176] on button "Edit" at bounding box center [1026, 175] width 119 height 24
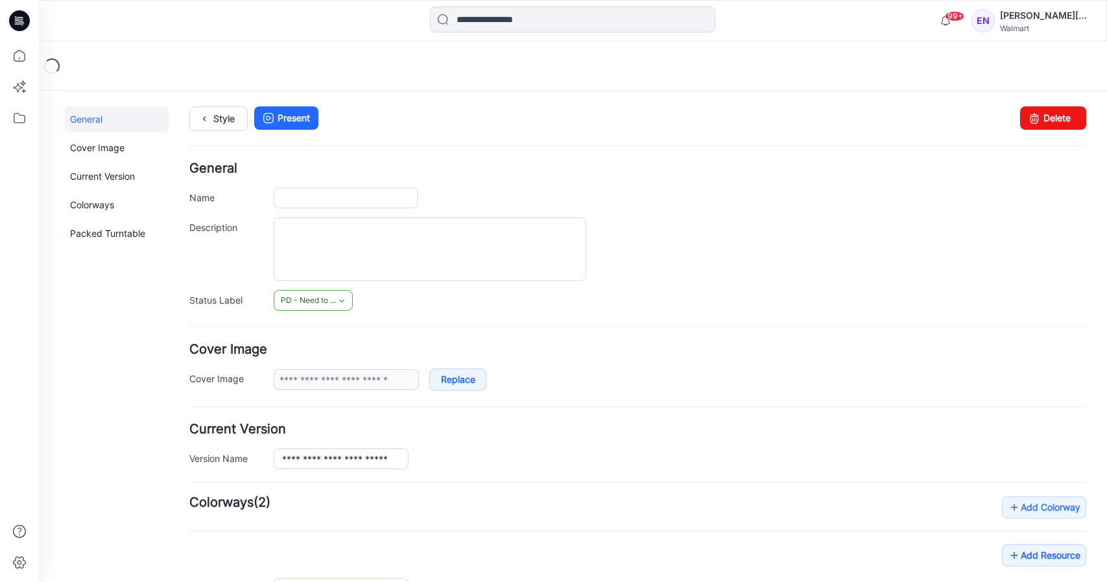
type input "**********"
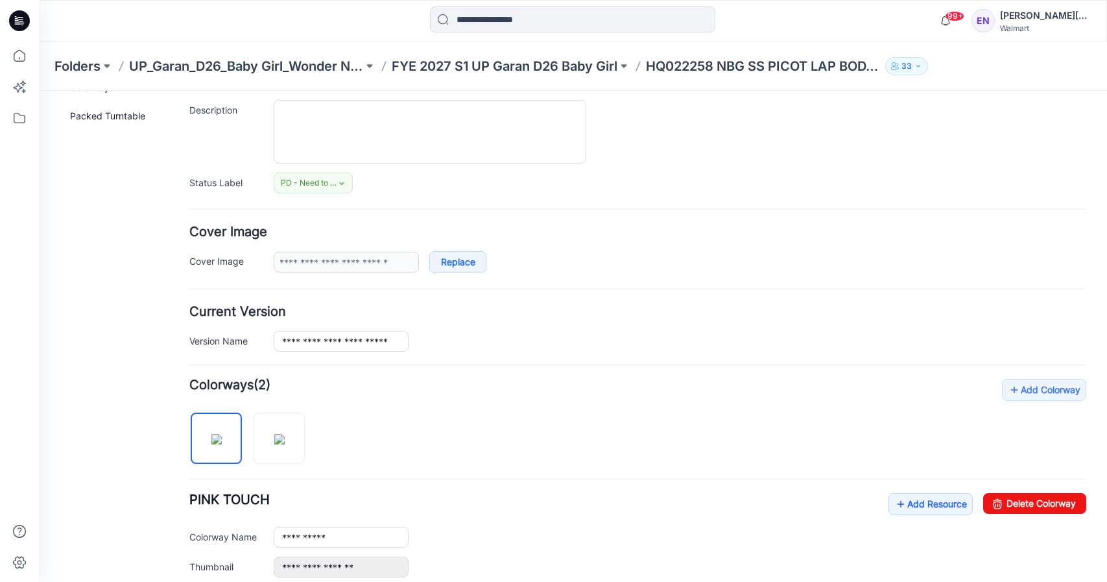
scroll to position [416, 0]
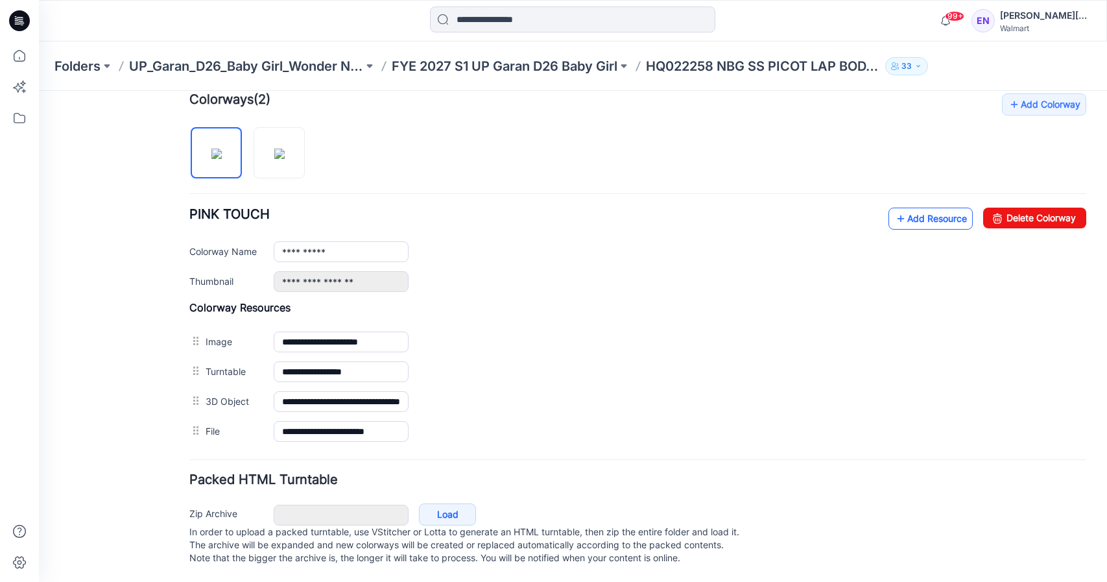
click at [910, 209] on link "Add Resource" at bounding box center [931, 219] width 84 height 22
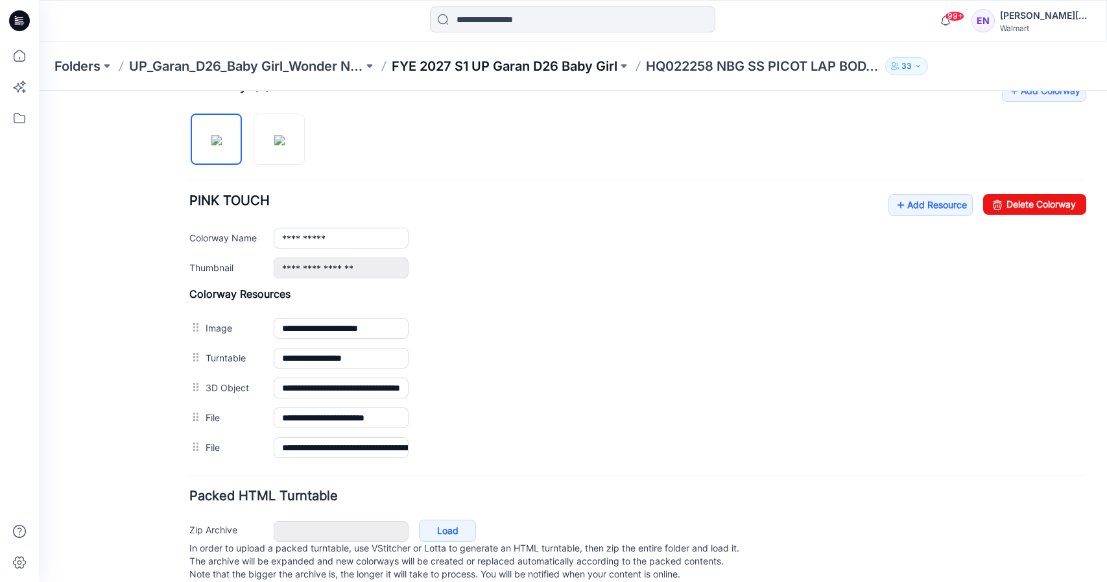
click at [520, 62] on p "FYE 2027 S1 UP Garan D26 Baby Girl" at bounding box center [505, 66] width 226 height 18
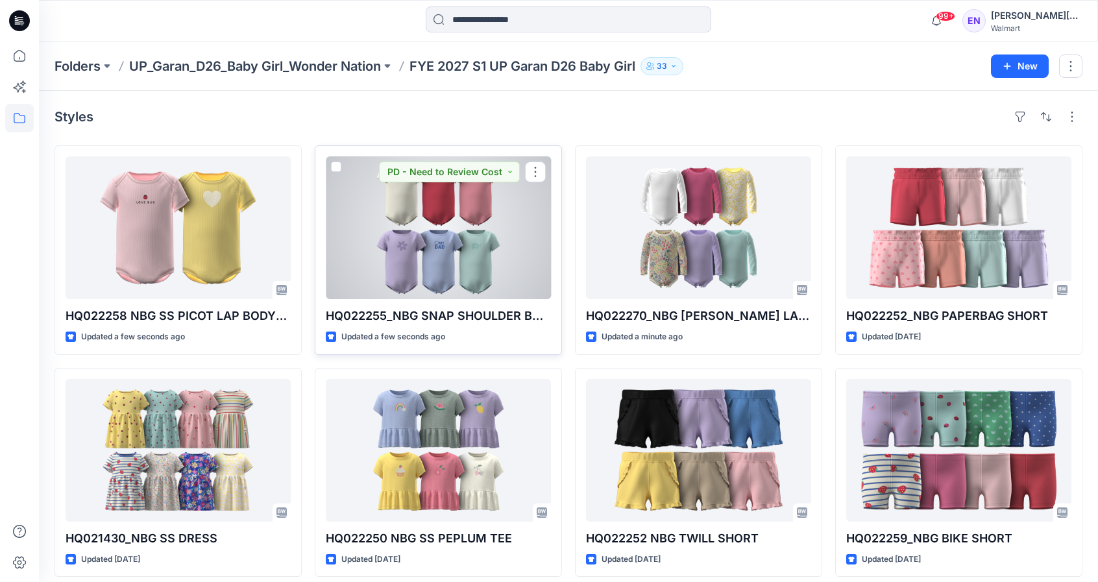
click at [490, 213] on div at bounding box center [438, 227] width 225 height 143
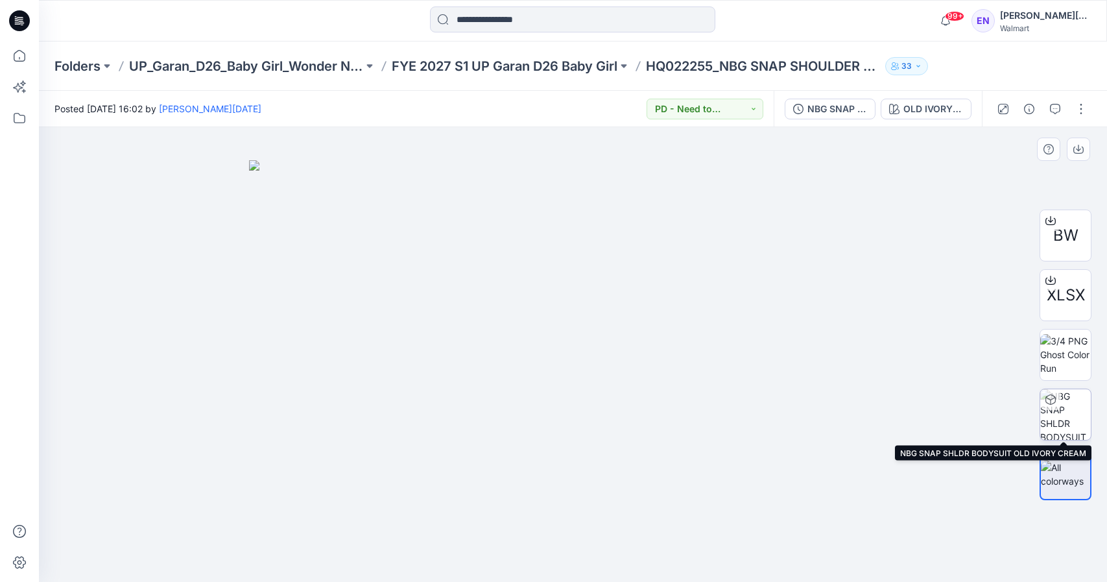
click at [1077, 412] on img at bounding box center [1065, 414] width 51 height 51
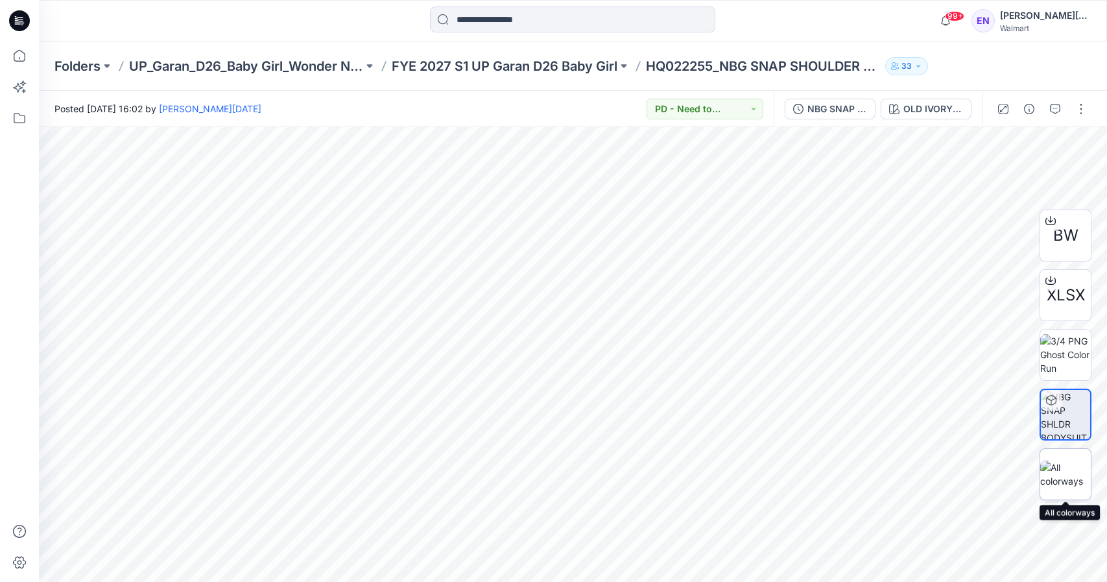
click at [1072, 450] on div at bounding box center [1066, 474] width 52 height 52
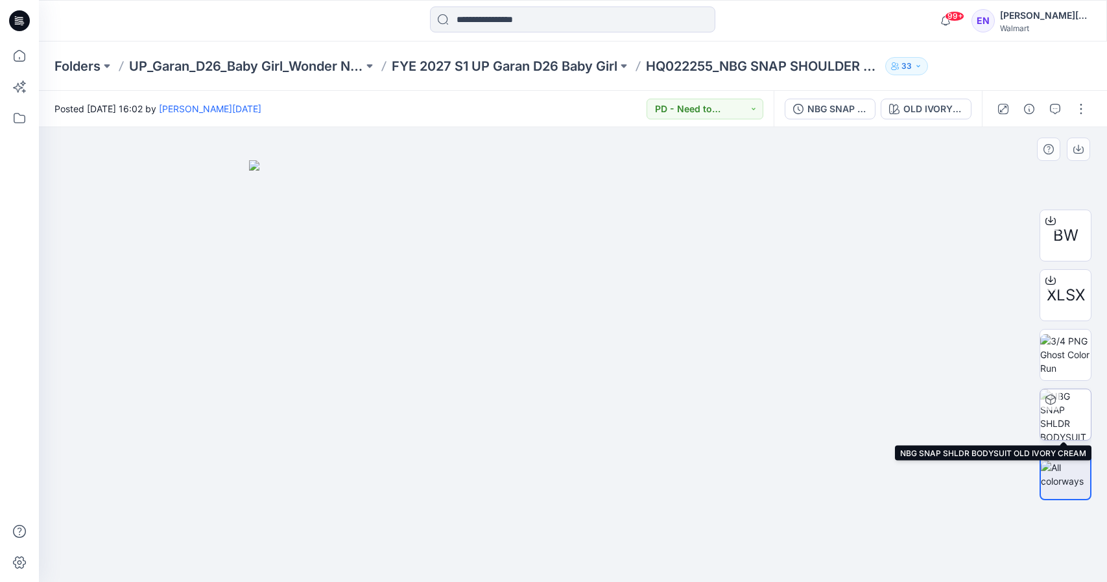
click at [1077, 411] on img at bounding box center [1065, 414] width 51 height 51
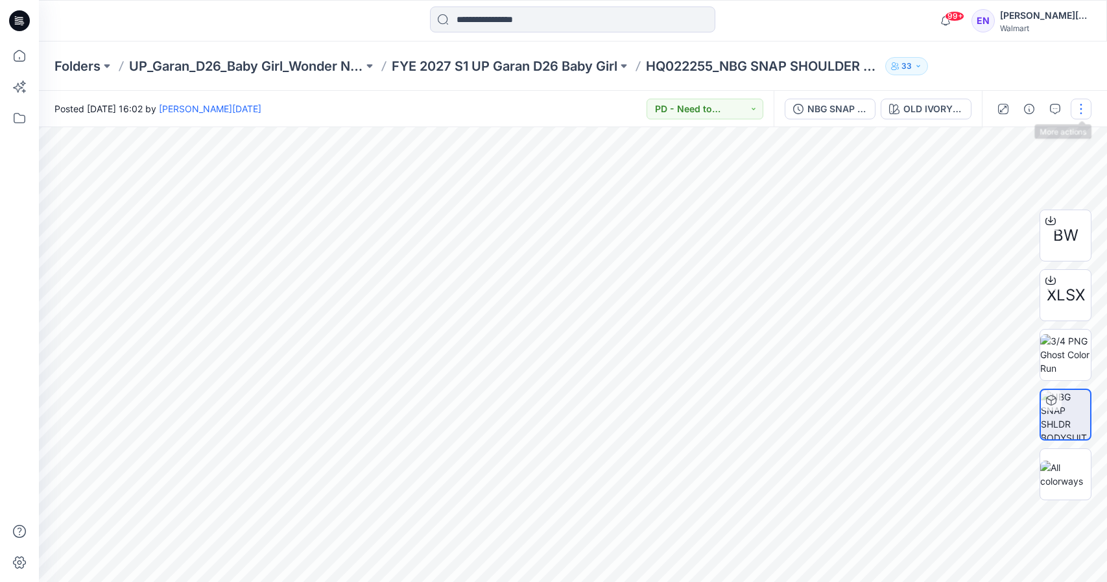
click at [1087, 108] on button "button" at bounding box center [1081, 109] width 21 height 21
click at [1003, 171] on p "Edit" at bounding box center [999, 176] width 16 height 14
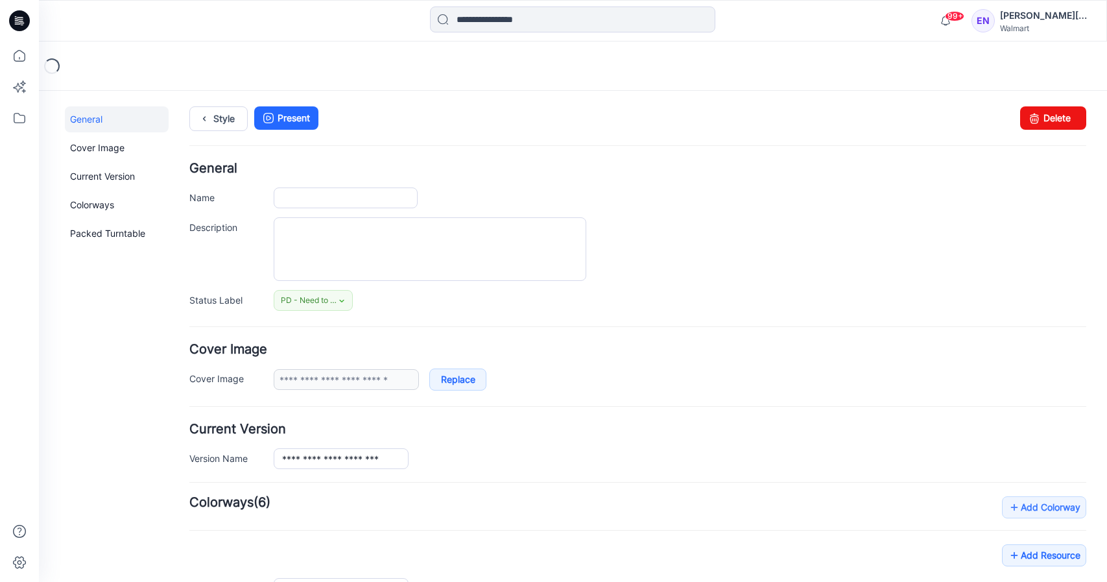
type input "**********"
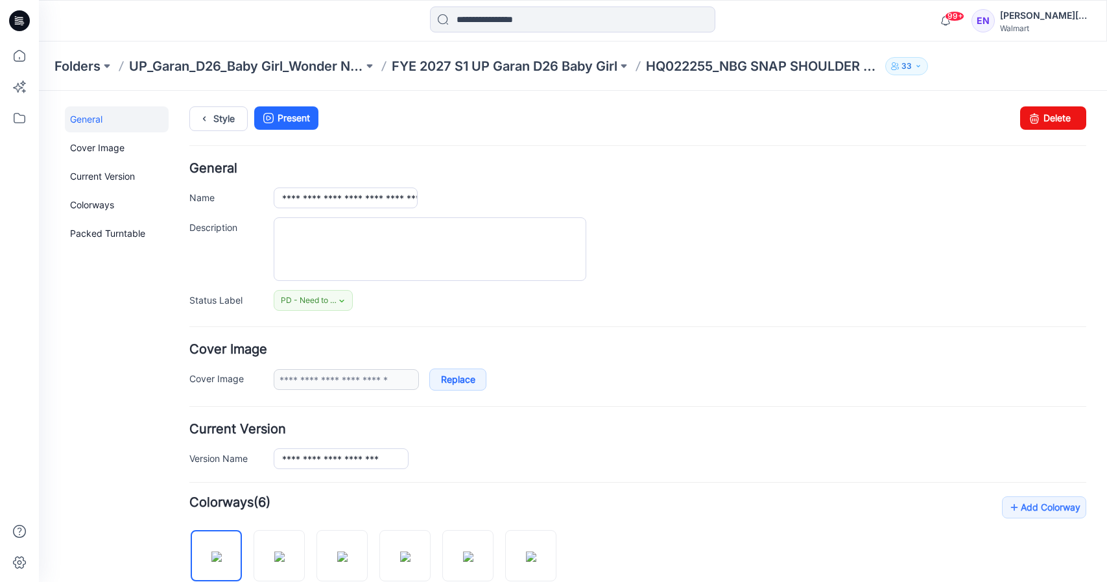
click at [475, 64] on p "FYE 2027 S1 UP Garan D26 Baby Girl" at bounding box center [505, 66] width 226 height 18
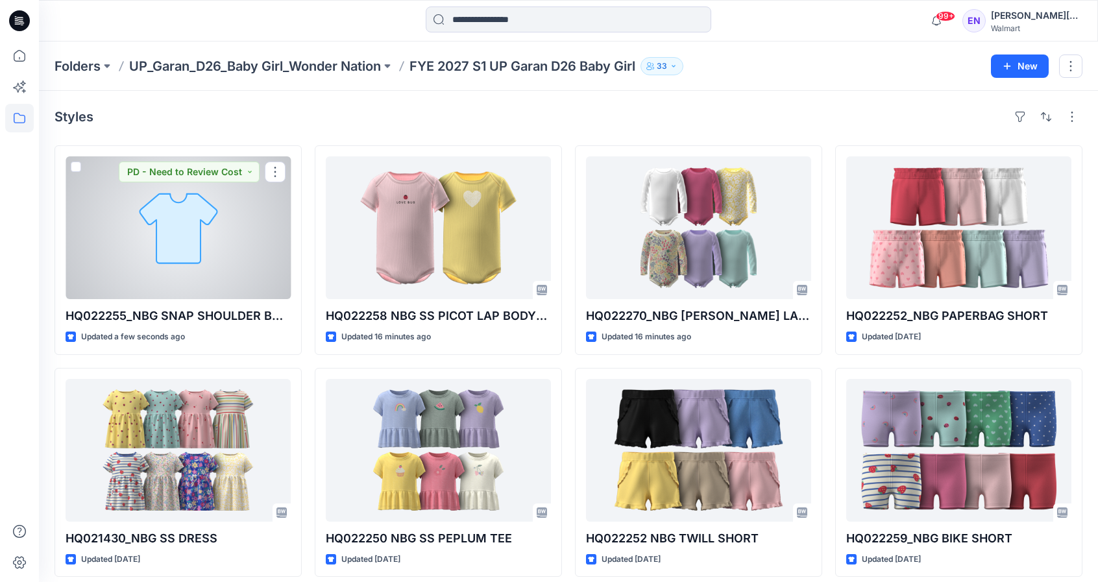
click at [212, 222] on div at bounding box center [178, 227] width 225 height 143
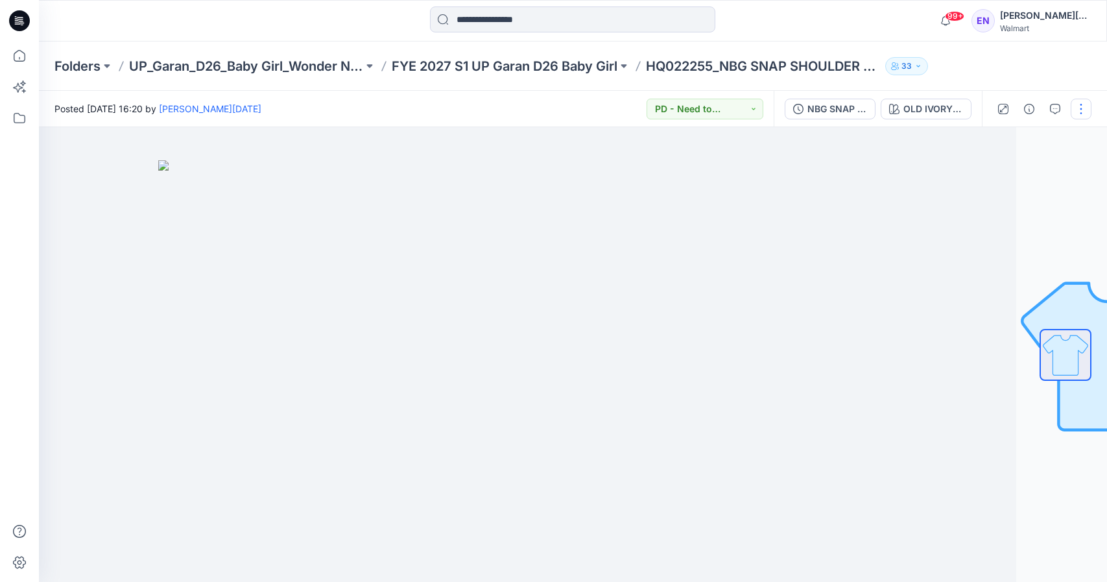
click at [1081, 107] on button "button" at bounding box center [1081, 109] width 21 height 21
click at [1023, 169] on button "Edit" at bounding box center [1026, 175] width 119 height 24
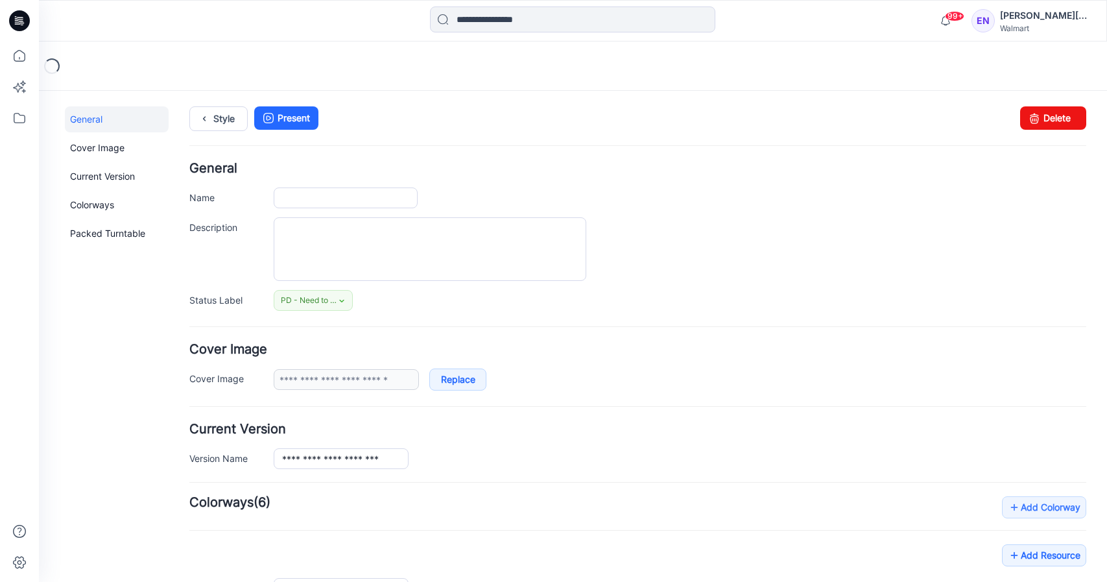
type input "**********"
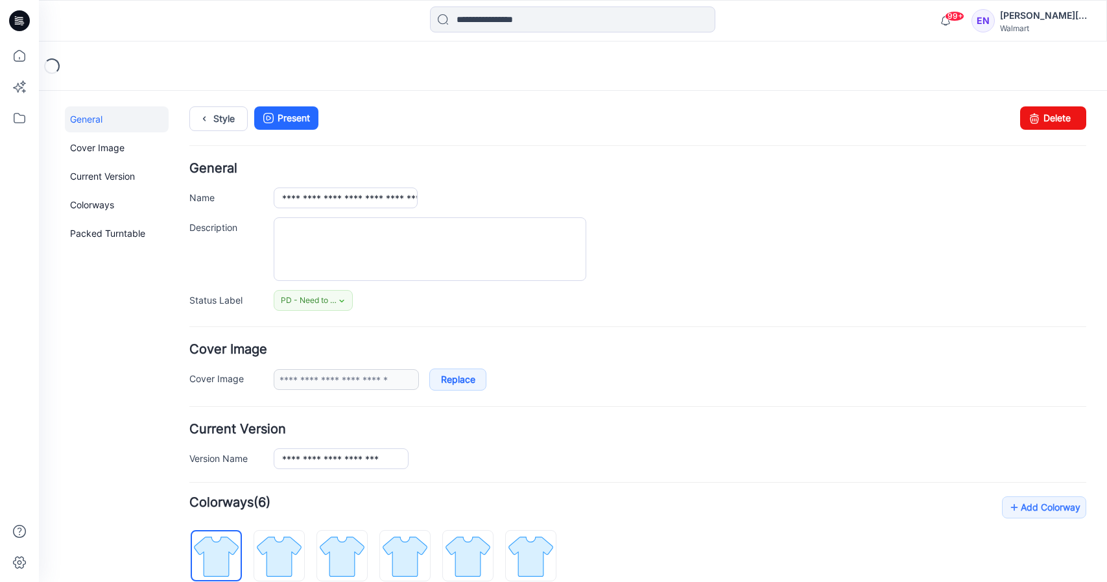
scroll to position [262, 0]
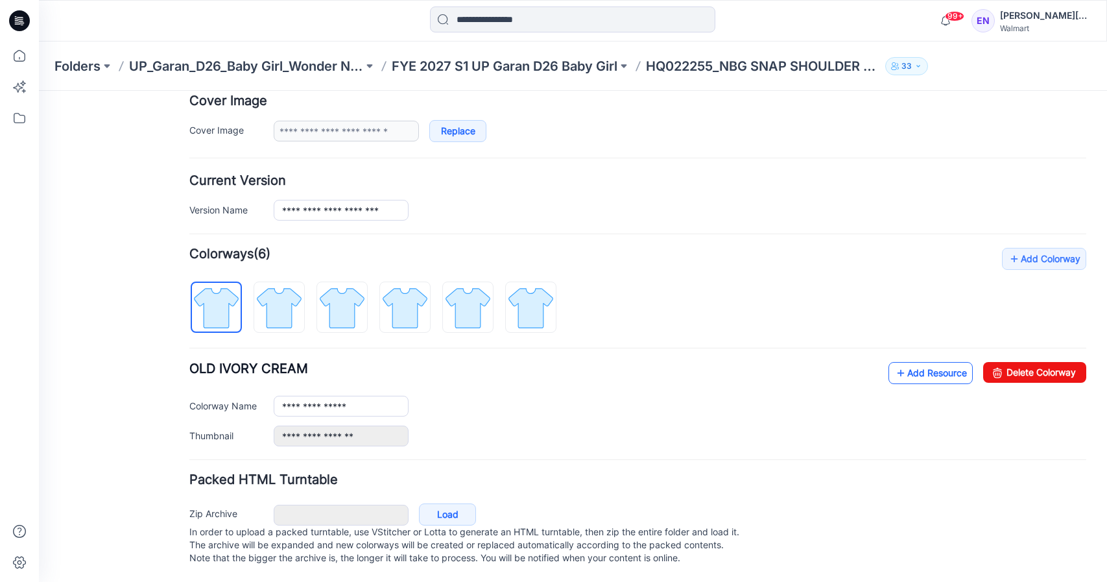
click at [921, 362] on link "Add Resource" at bounding box center [931, 373] width 84 height 22
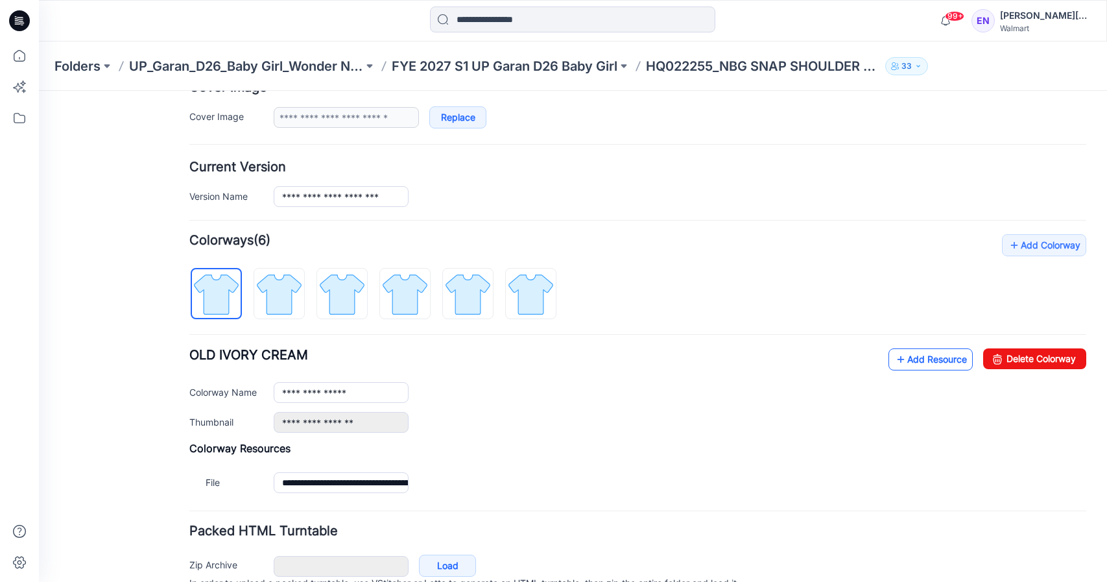
click at [906, 356] on link "Add Resource" at bounding box center [931, 359] width 84 height 22
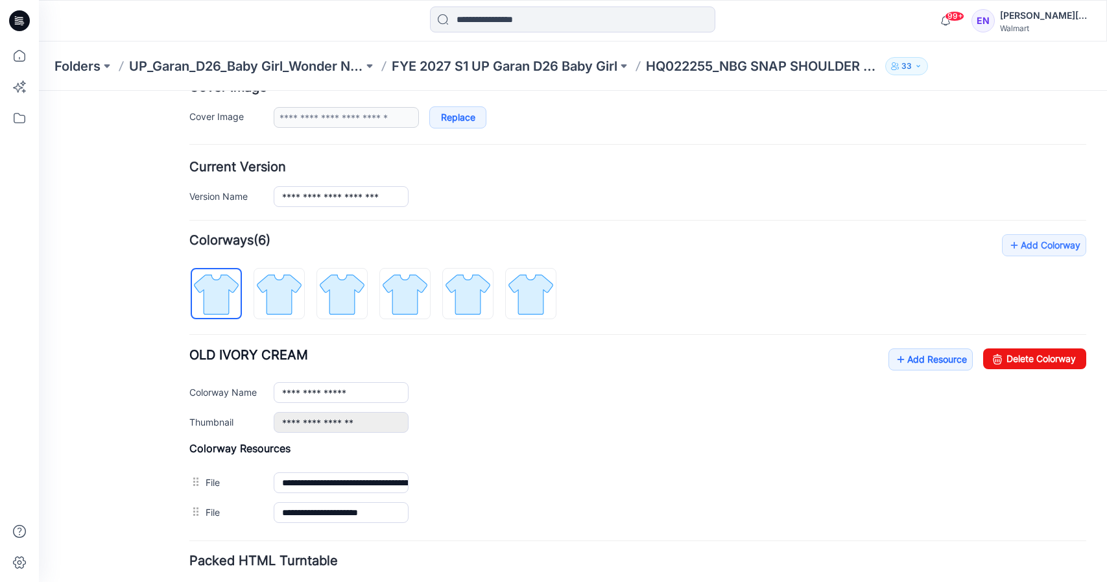
click at [93, 65] on p "Folders" at bounding box center [77, 66] width 46 height 18
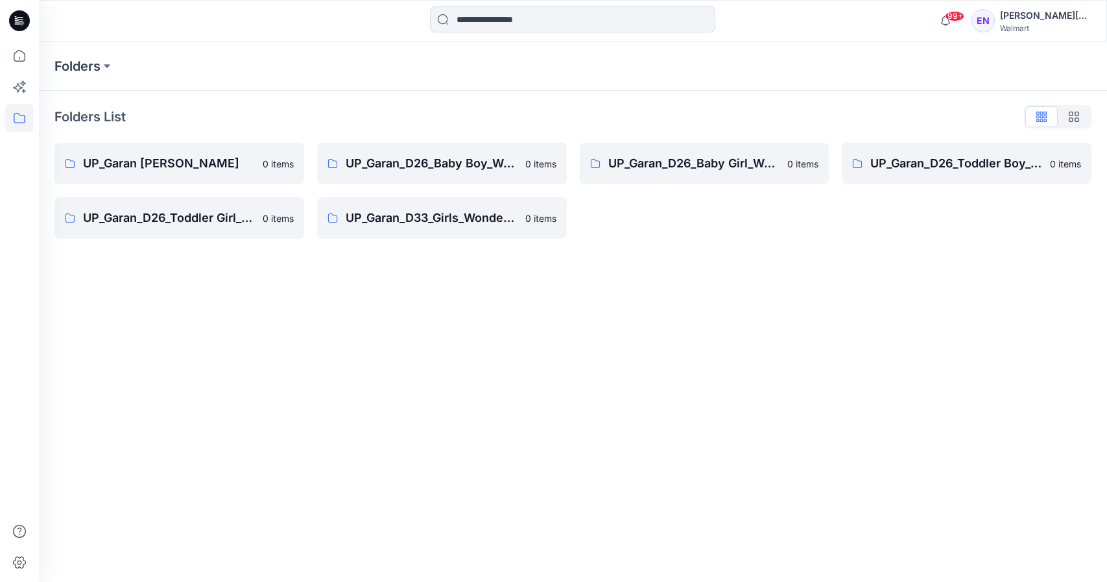
click at [204, 158] on p "UP_Garan [PERSON_NAME]" at bounding box center [169, 163] width 172 height 18
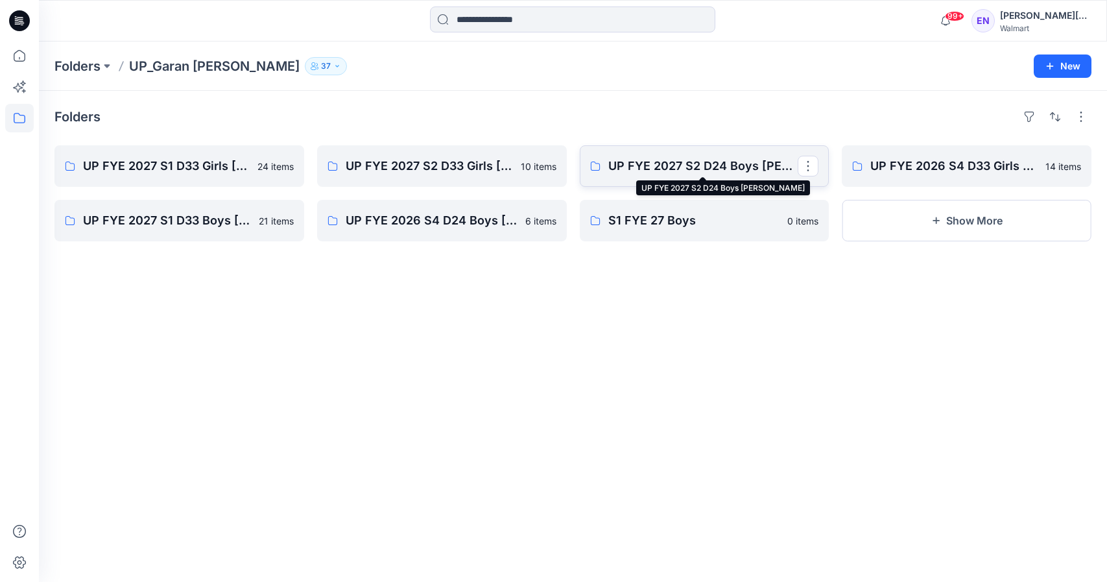
click at [724, 172] on p "UP FYE 2027 S2 D24 Boys [PERSON_NAME]" at bounding box center [703, 166] width 190 height 18
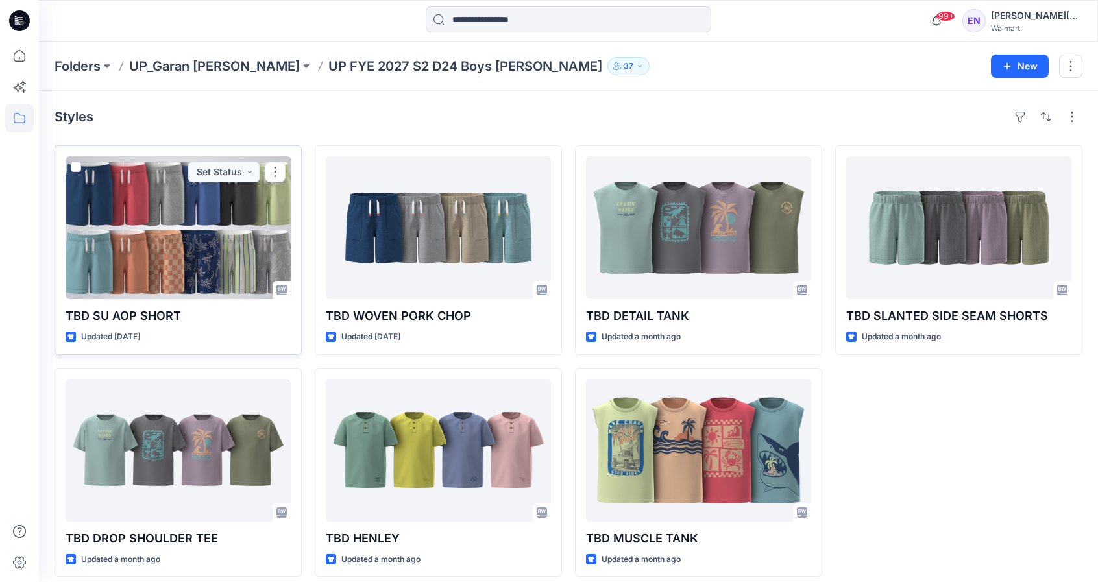
click at [182, 246] on div at bounding box center [178, 227] width 225 height 143
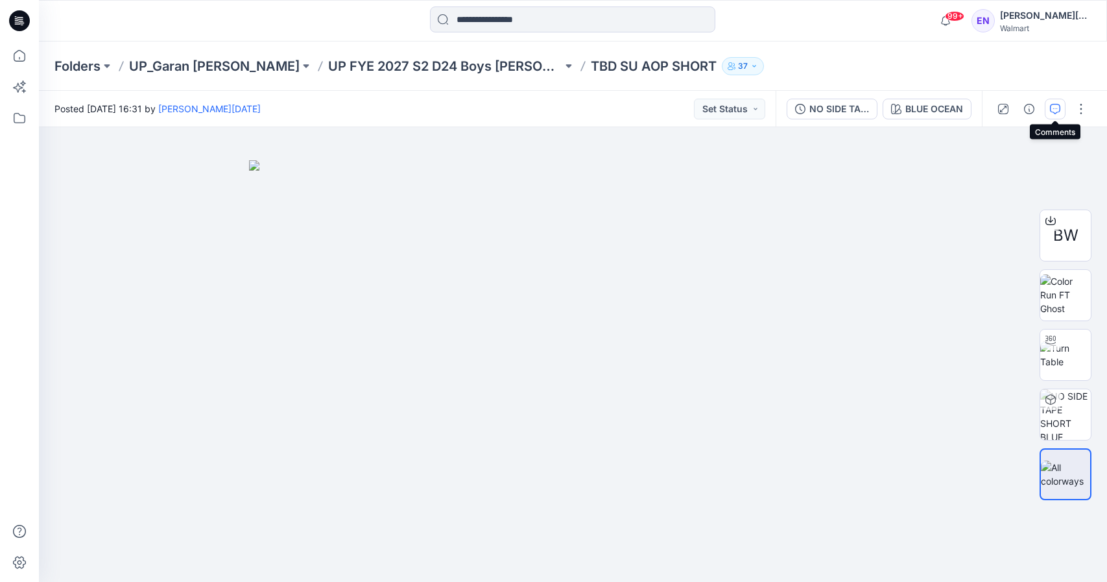
click at [1053, 112] on icon "button" at bounding box center [1055, 109] width 10 height 10
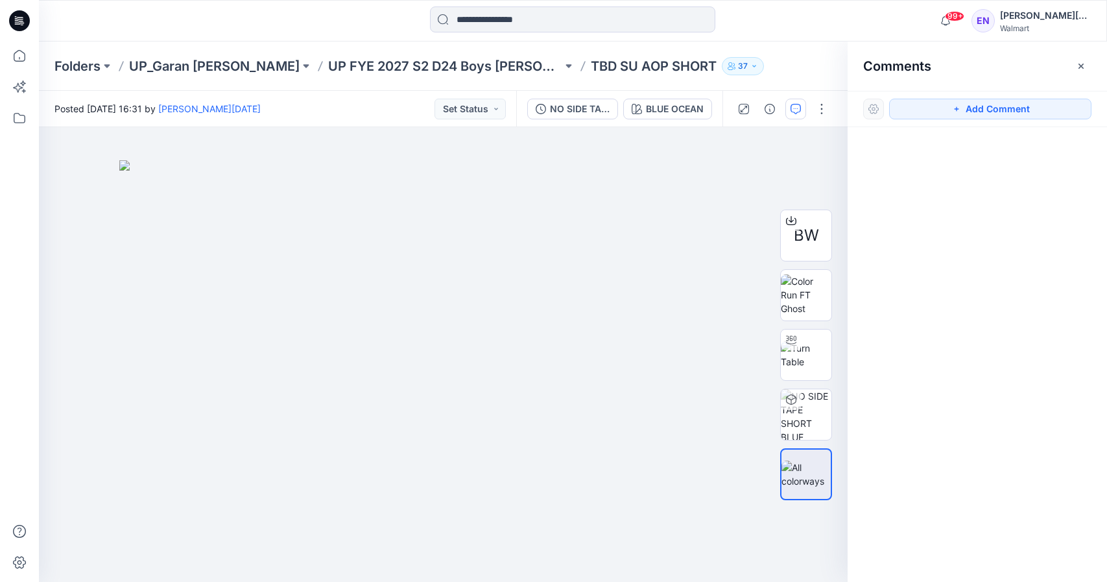
click at [1087, 65] on button "button" at bounding box center [1081, 66] width 21 height 21
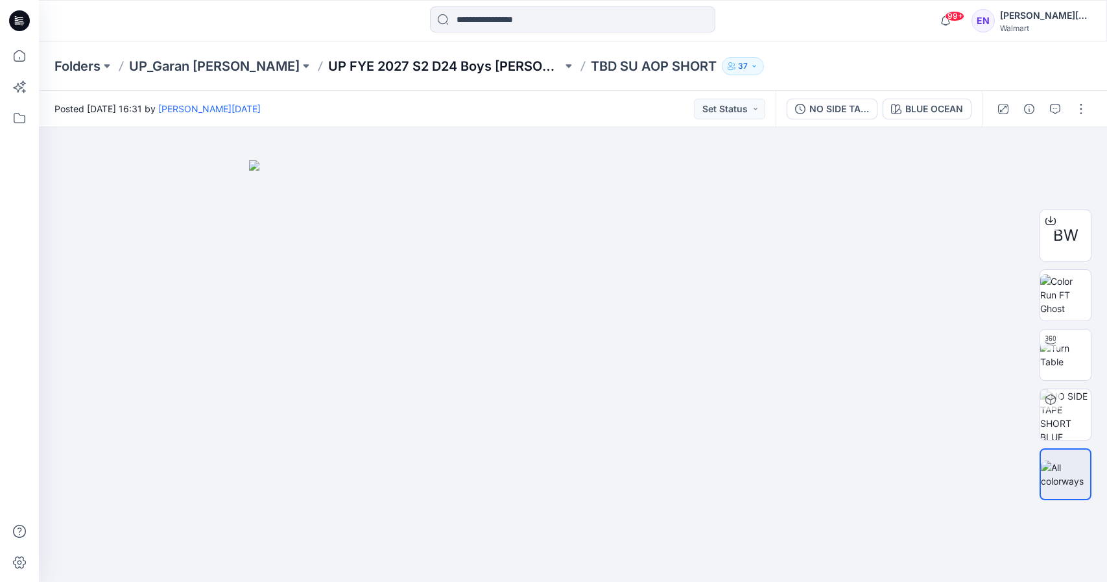
click at [400, 62] on p "UP FYE 2027 S2 D24 Boys [PERSON_NAME]" at bounding box center [445, 66] width 234 height 18
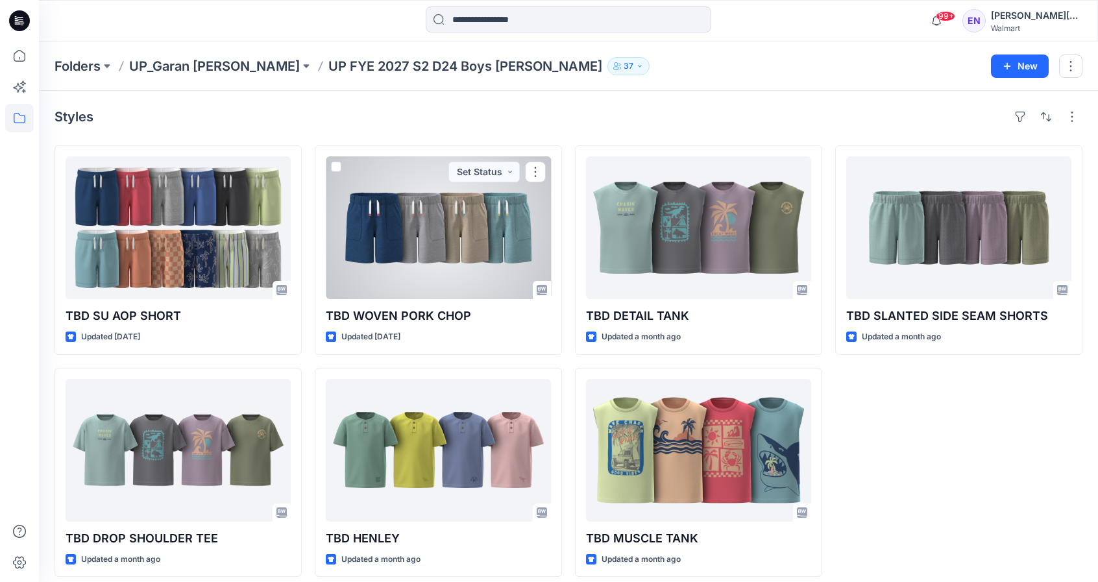
click at [439, 208] on div at bounding box center [438, 227] width 225 height 143
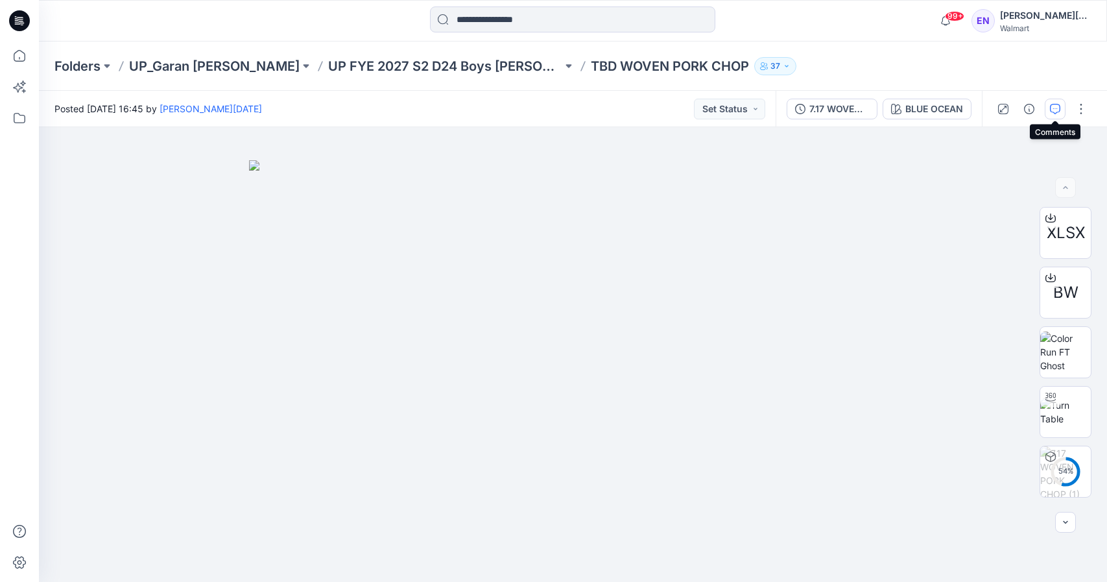
click at [1054, 106] on icon "button" at bounding box center [1055, 109] width 10 height 10
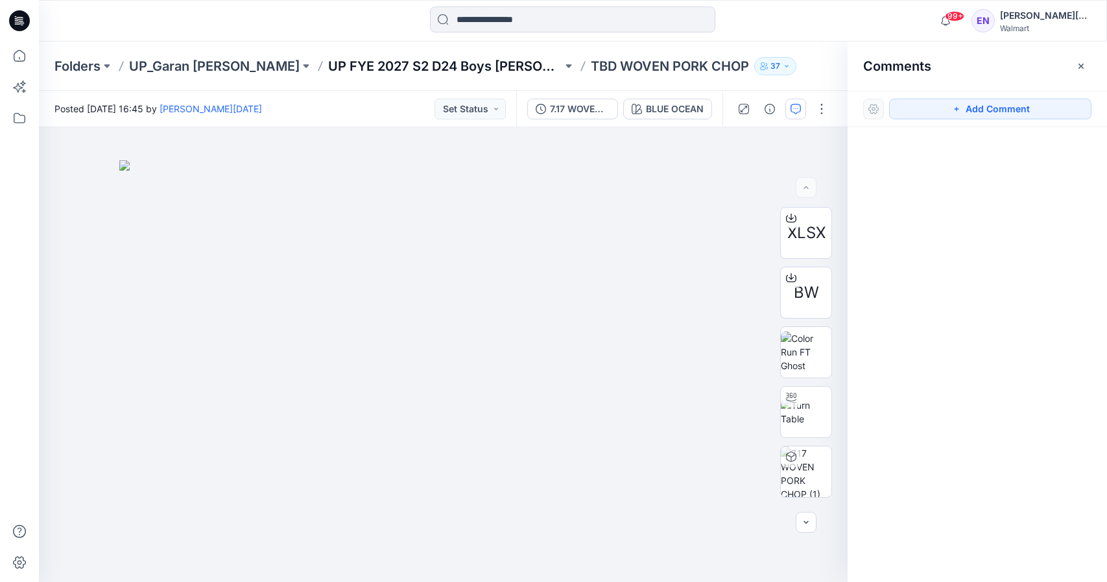
click at [329, 67] on p "UP FYE 2027 S2 D24 Boys [PERSON_NAME]" at bounding box center [445, 66] width 234 height 18
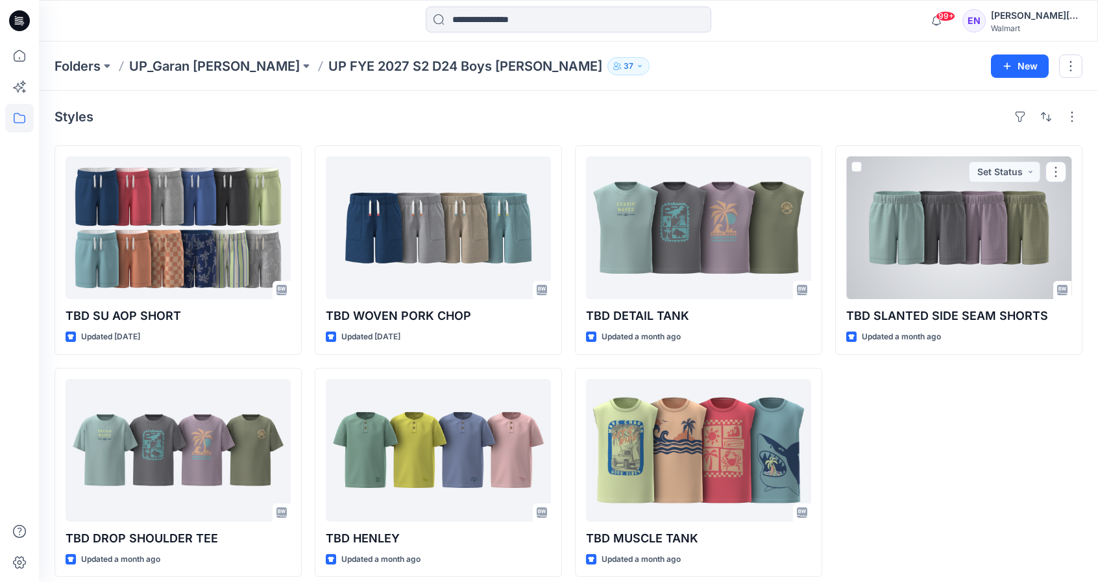
click at [951, 216] on div at bounding box center [958, 227] width 225 height 143
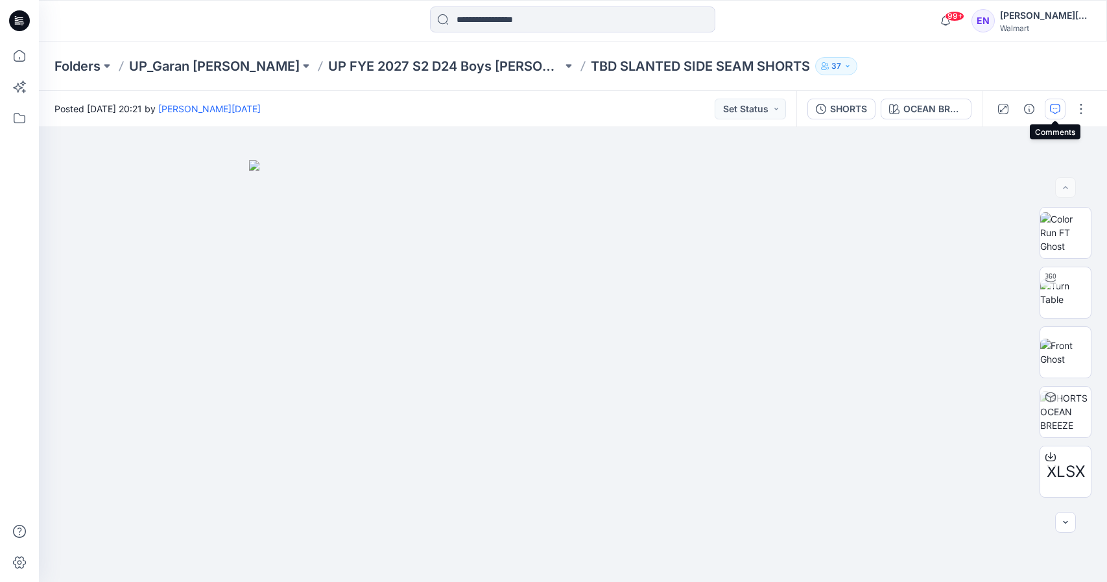
click at [1057, 105] on icon "button" at bounding box center [1055, 109] width 10 height 10
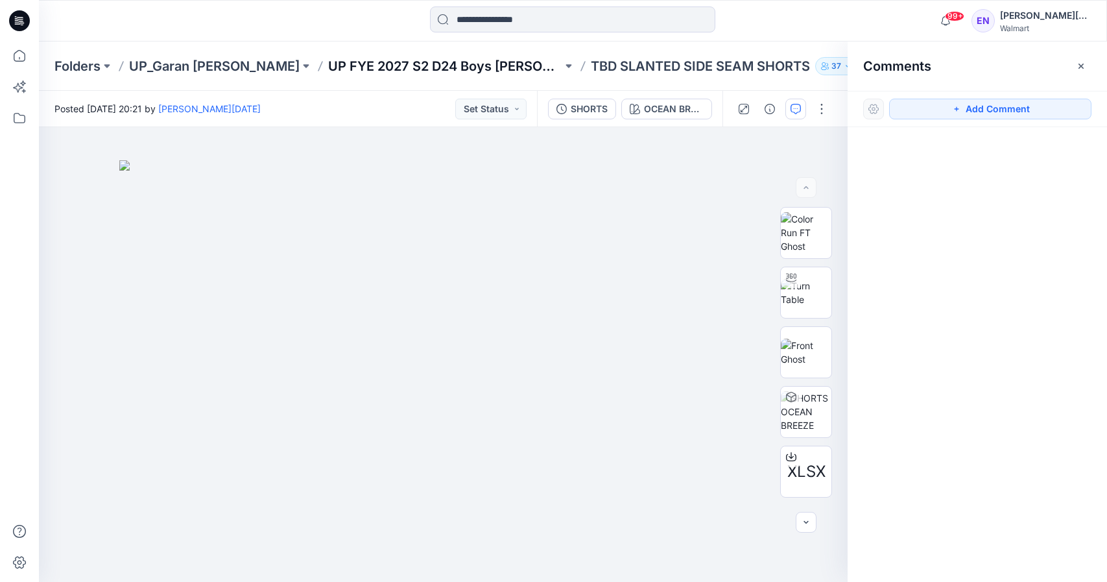
click at [377, 59] on p "UP FYE 2027 S2 D24 Boys [PERSON_NAME]" at bounding box center [445, 66] width 234 height 18
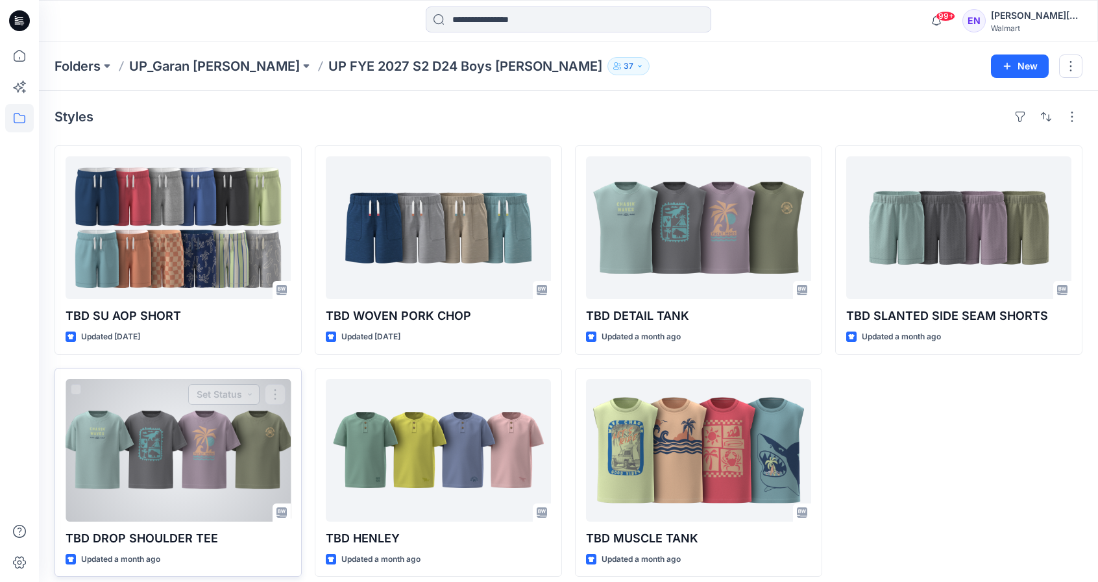
click at [241, 392] on button "Set Status" at bounding box center [223, 394] width 71 height 21
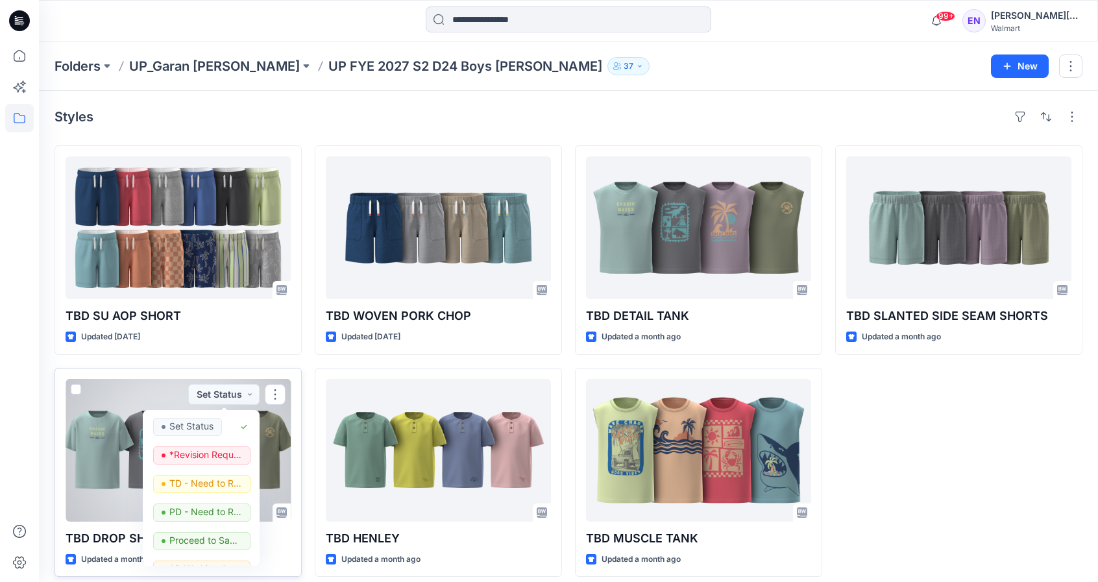
click at [143, 402] on div at bounding box center [178, 450] width 225 height 143
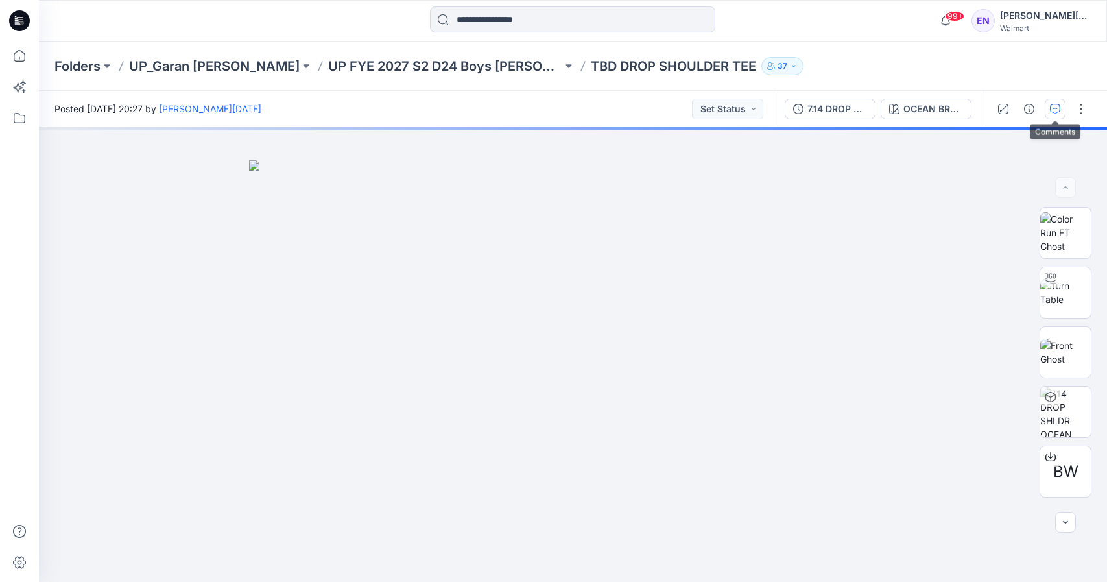
click at [1052, 104] on icon "button" at bounding box center [1055, 109] width 10 height 10
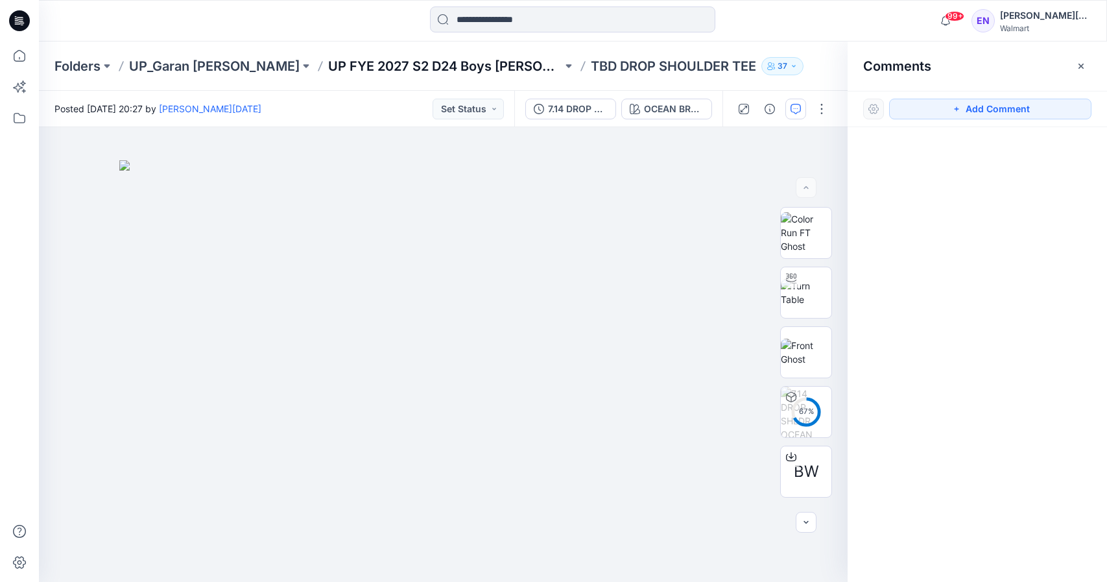
click at [328, 62] on p "UP FYE 2027 S2 D24 Boys [PERSON_NAME]" at bounding box center [445, 66] width 234 height 18
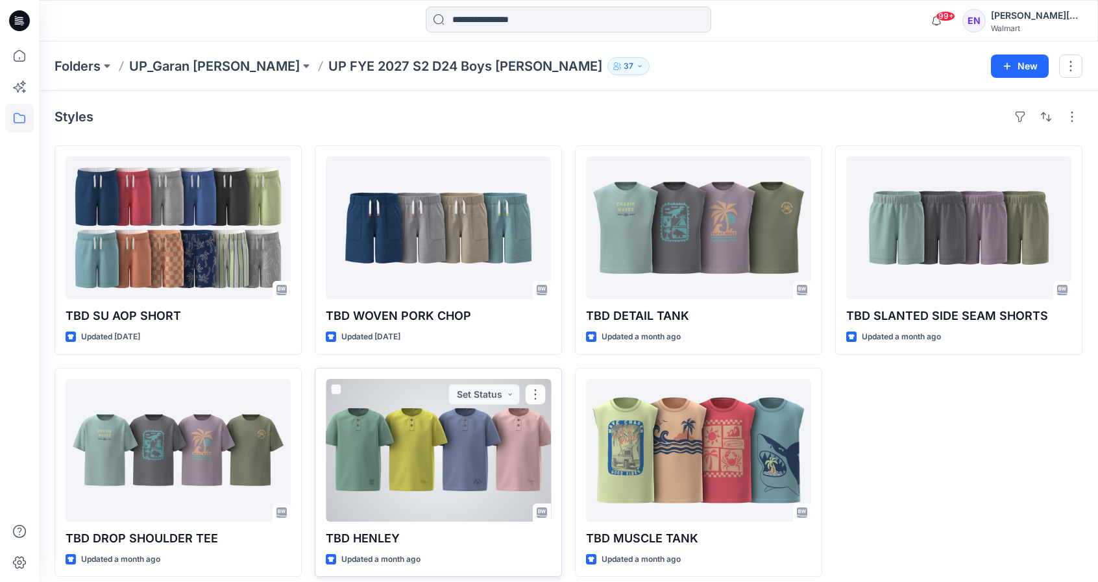
click at [431, 415] on div at bounding box center [438, 450] width 225 height 143
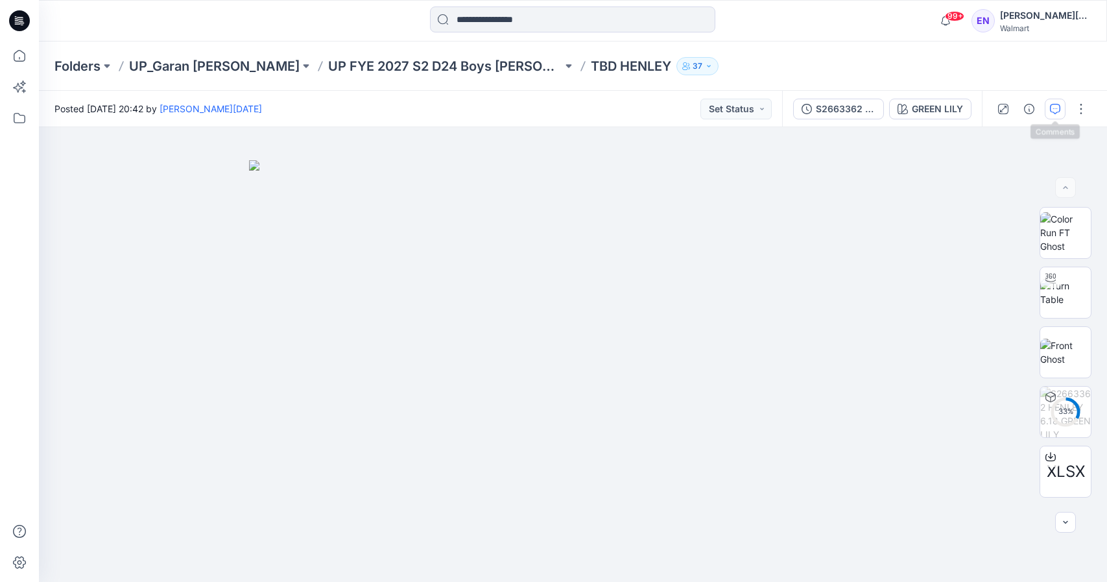
click at [1052, 108] on icon "button" at bounding box center [1055, 109] width 10 height 10
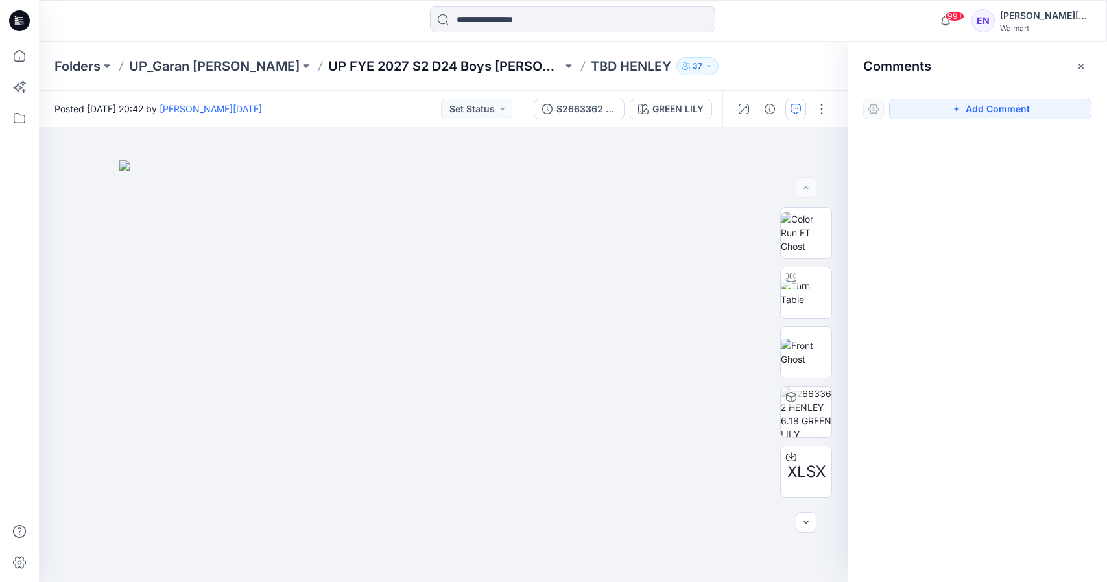
click at [355, 67] on p "UP FYE 2027 S2 D24 Boys [PERSON_NAME]" at bounding box center [445, 66] width 234 height 18
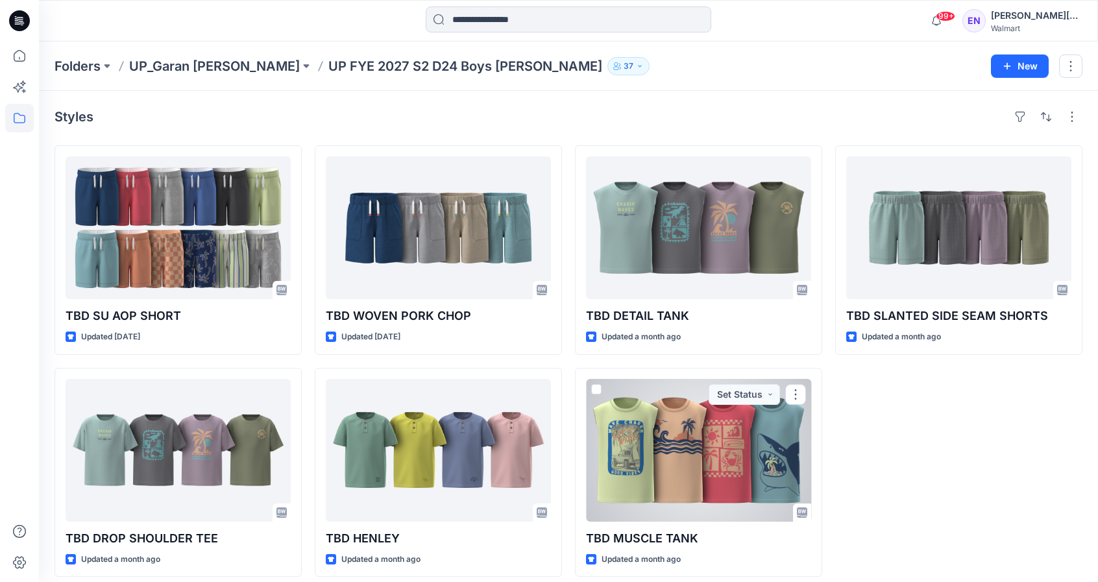
drag, startPoint x: 637, startPoint y: 409, endPoint x: 679, endPoint y: 394, distance: 44.1
click at [637, 409] on div at bounding box center [698, 450] width 225 height 143
